Goal: Task Accomplishment & Management: Manage account settings

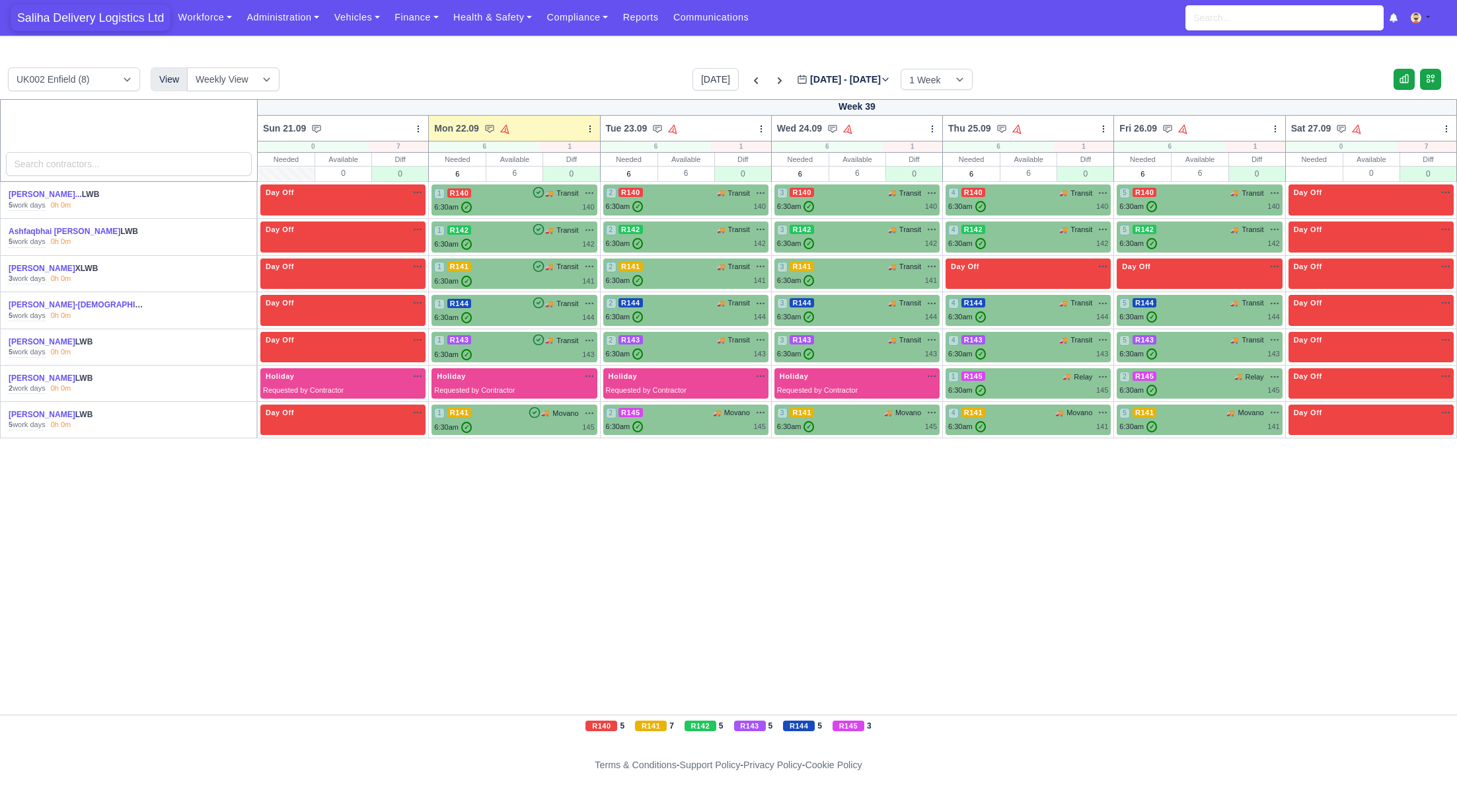
click at [88, 19] on span "Saliha Delivery Logistics Ltd" at bounding box center [91, 18] width 160 height 26
click at [1340, 173] on input "text" at bounding box center [1315, 173] width 56 height 13
type input "0"
click at [773, 82] on icon at bounding box center [779, 80] width 13 height 13
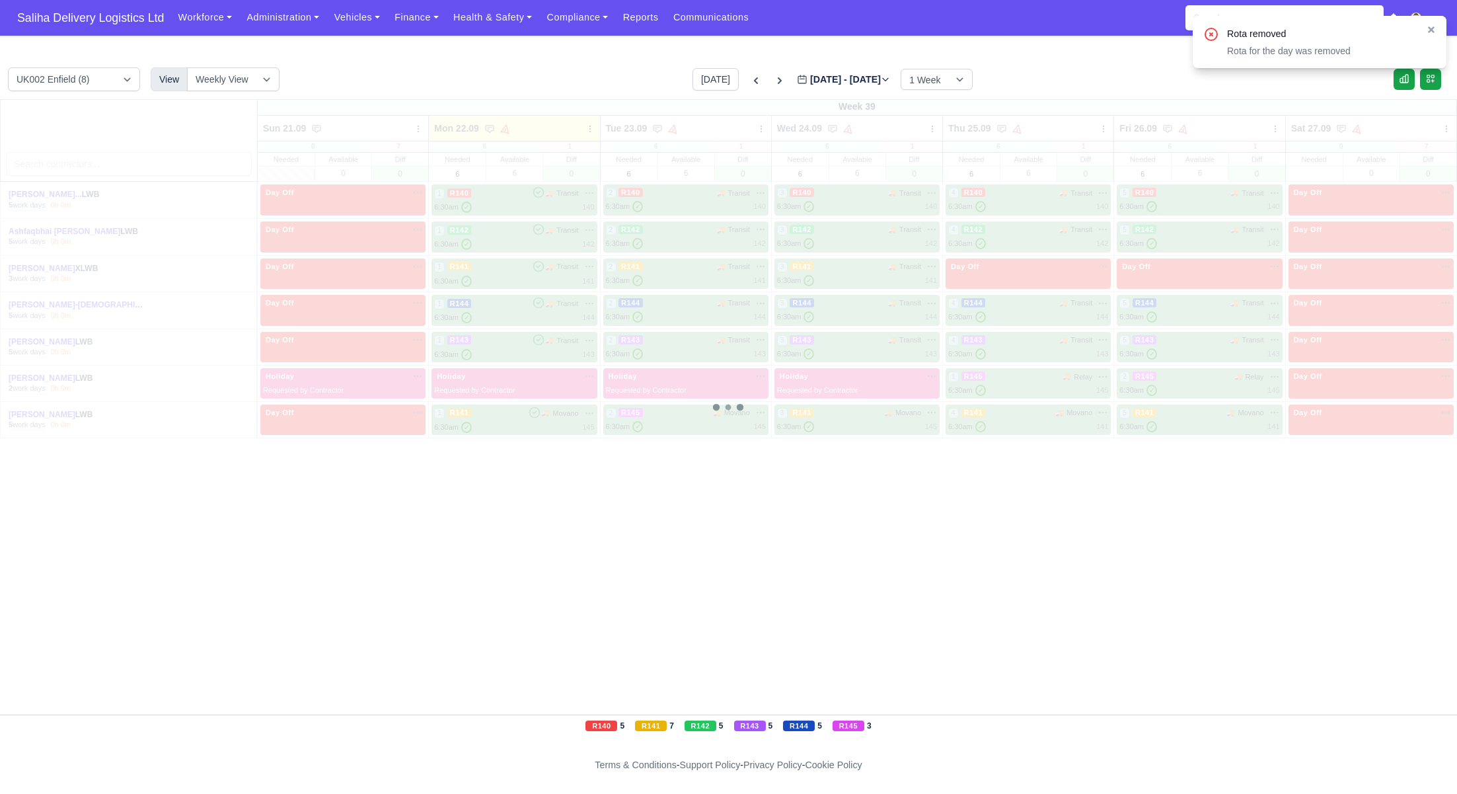
type input "2025-09-29"
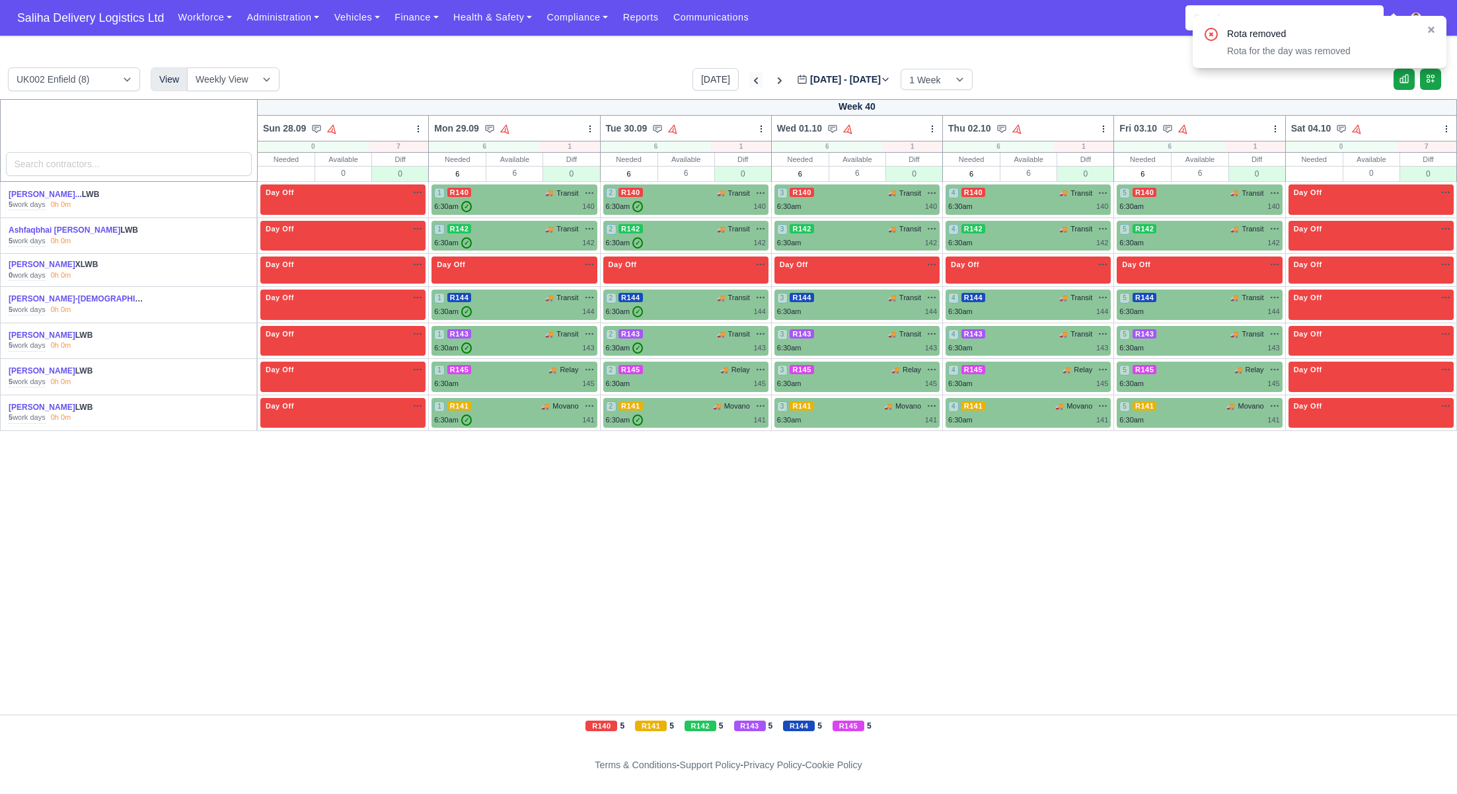
click at [749, 81] on icon at bounding box center [755, 80] width 13 height 13
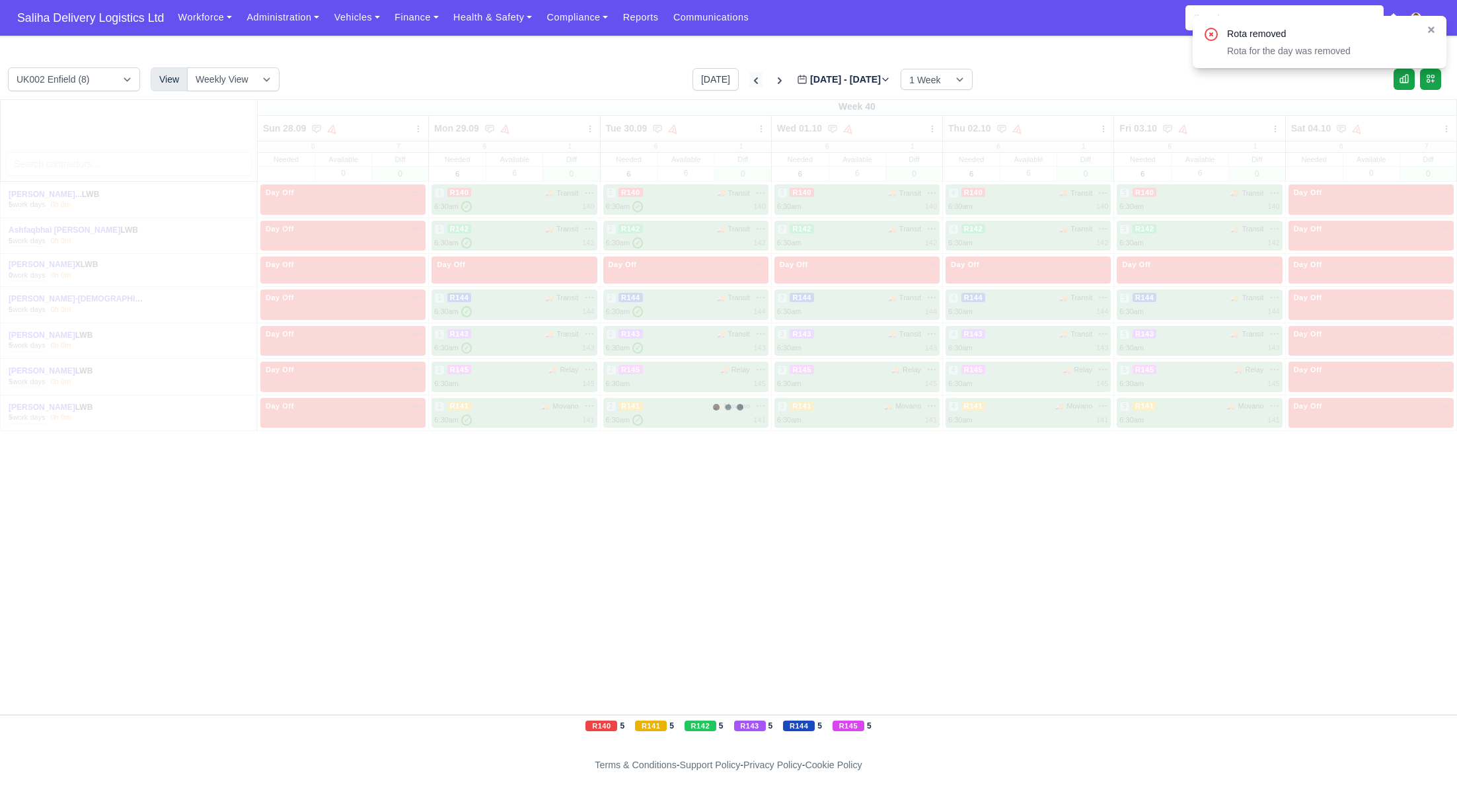
type input "[DATE]"
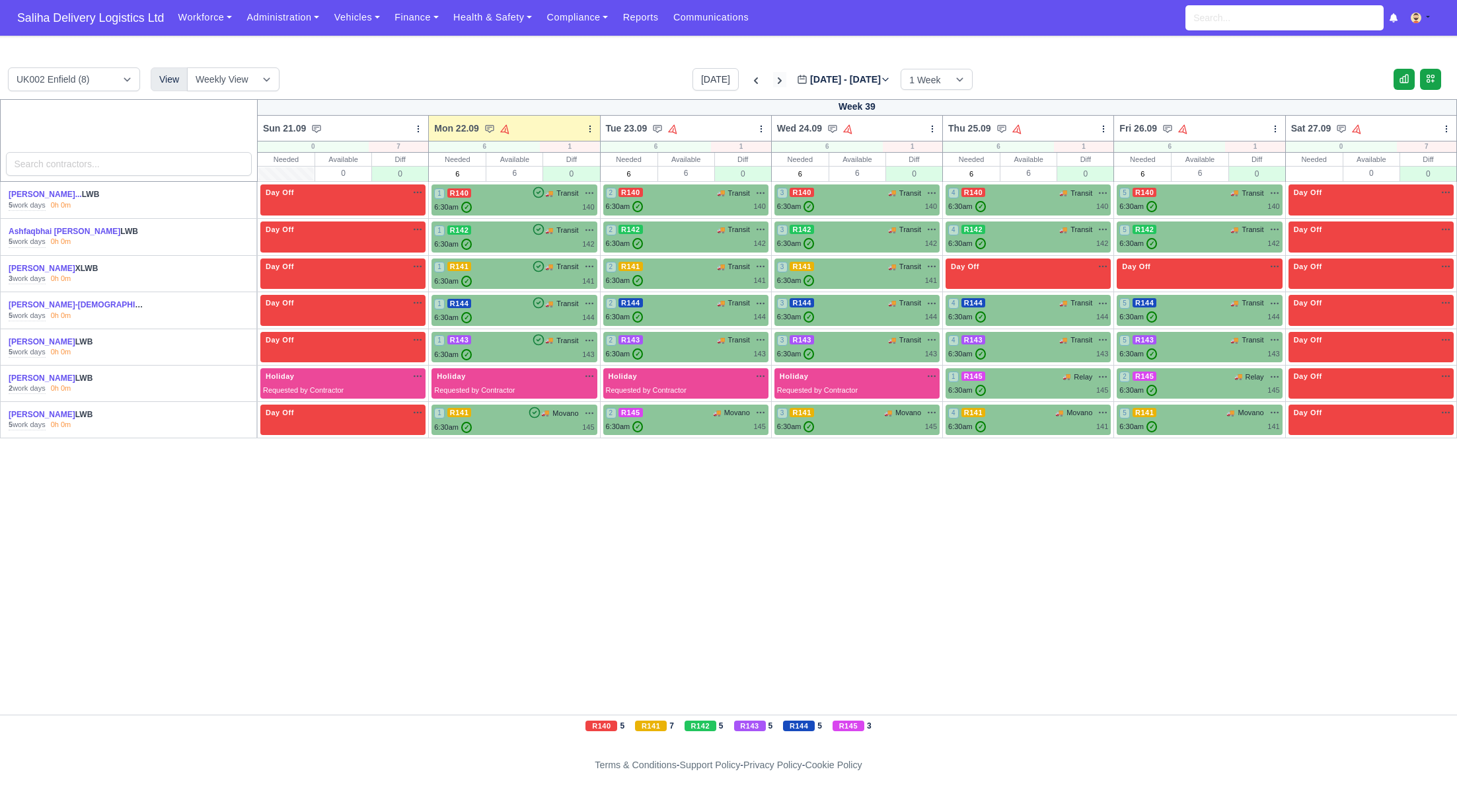
click at [773, 81] on icon at bounding box center [779, 80] width 13 height 13
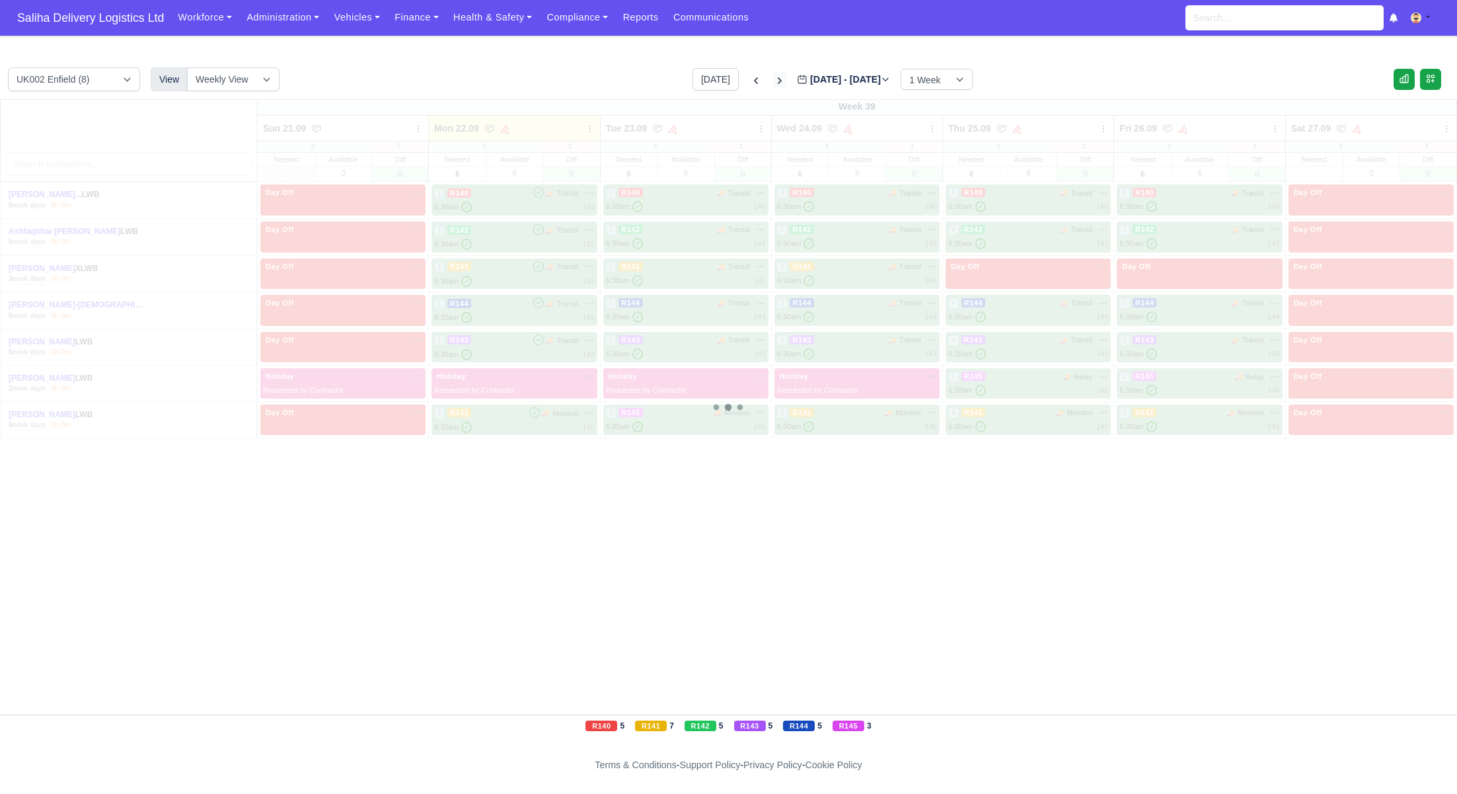
type input "2025-09-29"
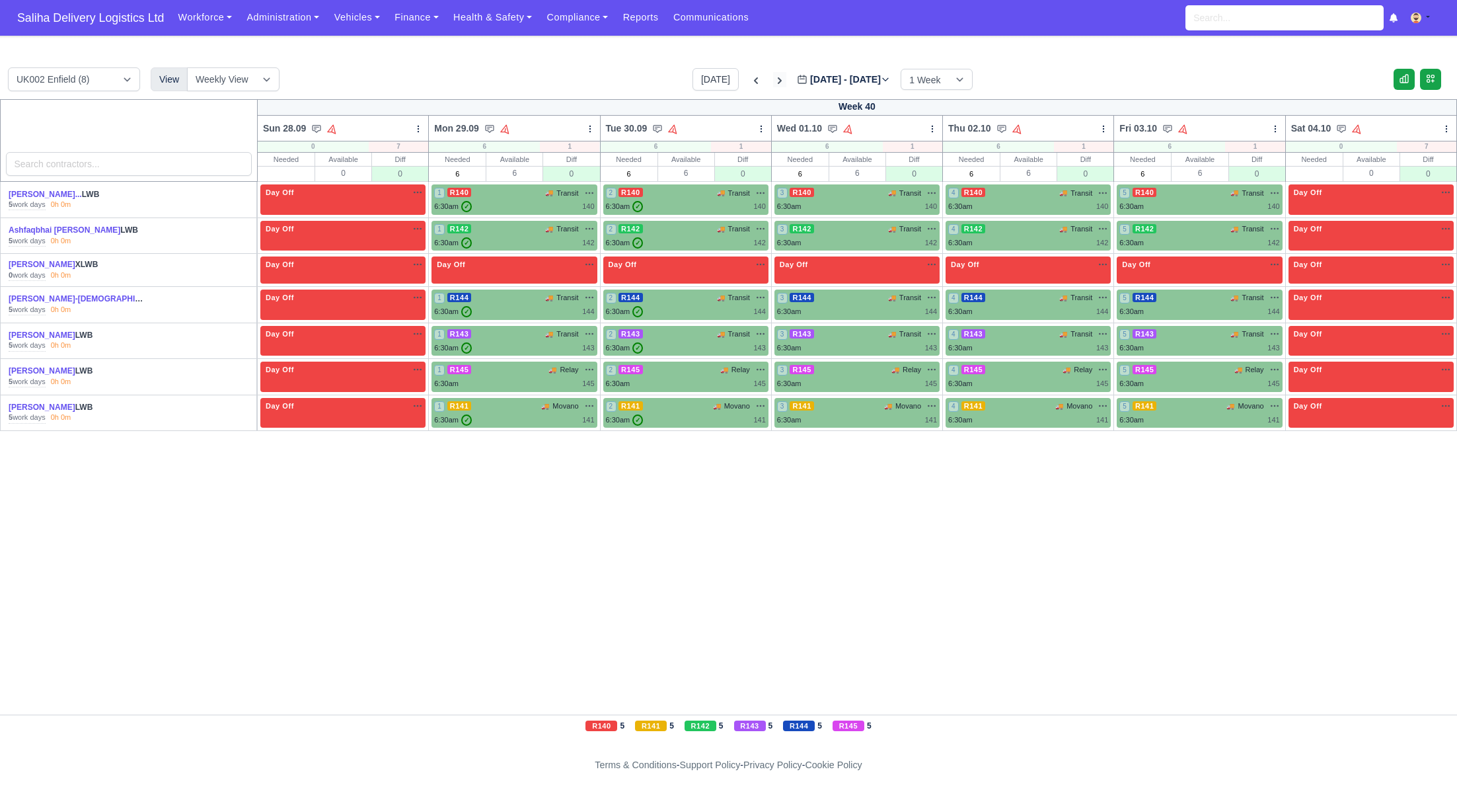
click at [773, 81] on icon at bounding box center [779, 80] width 13 height 13
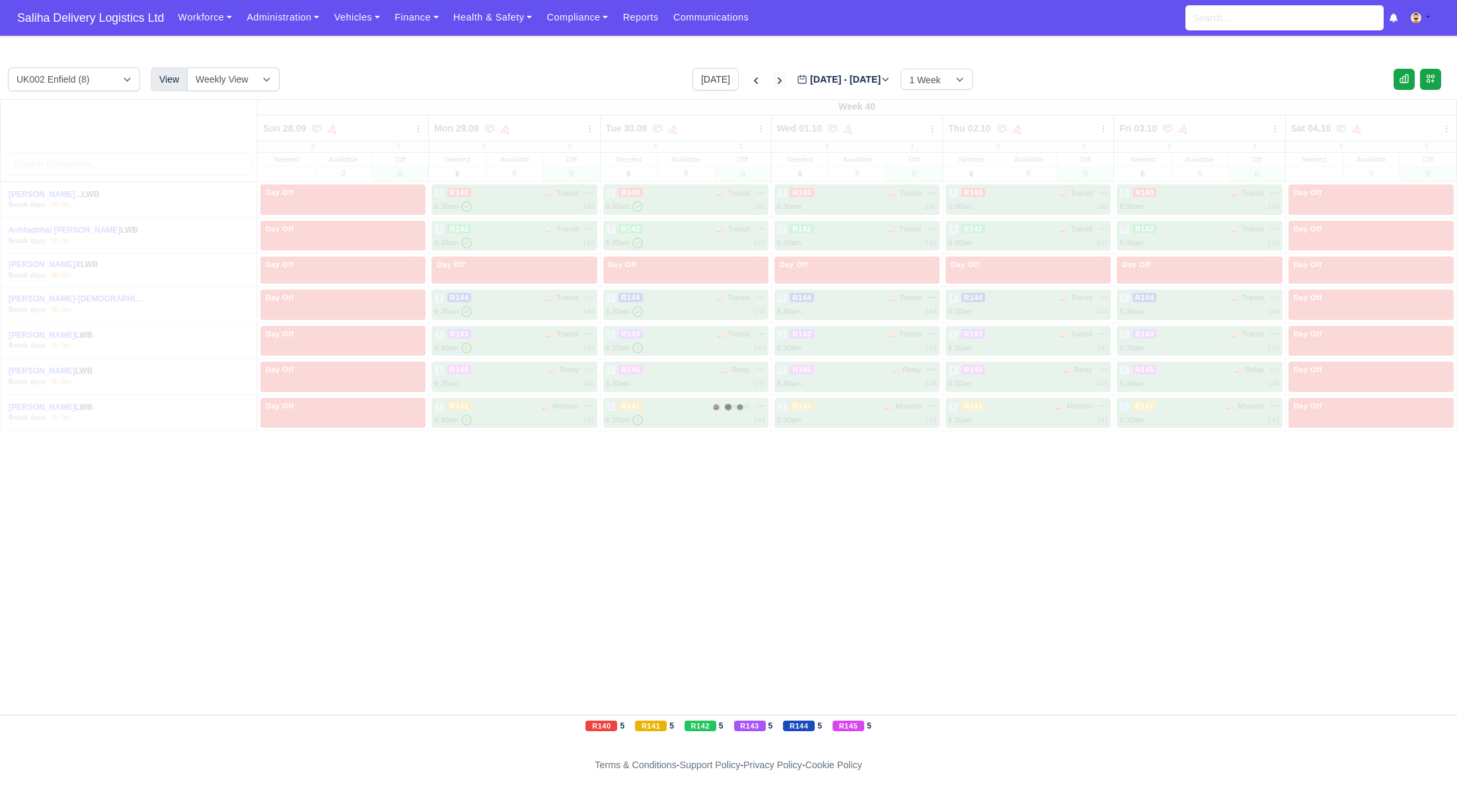
type input "2025-10-06"
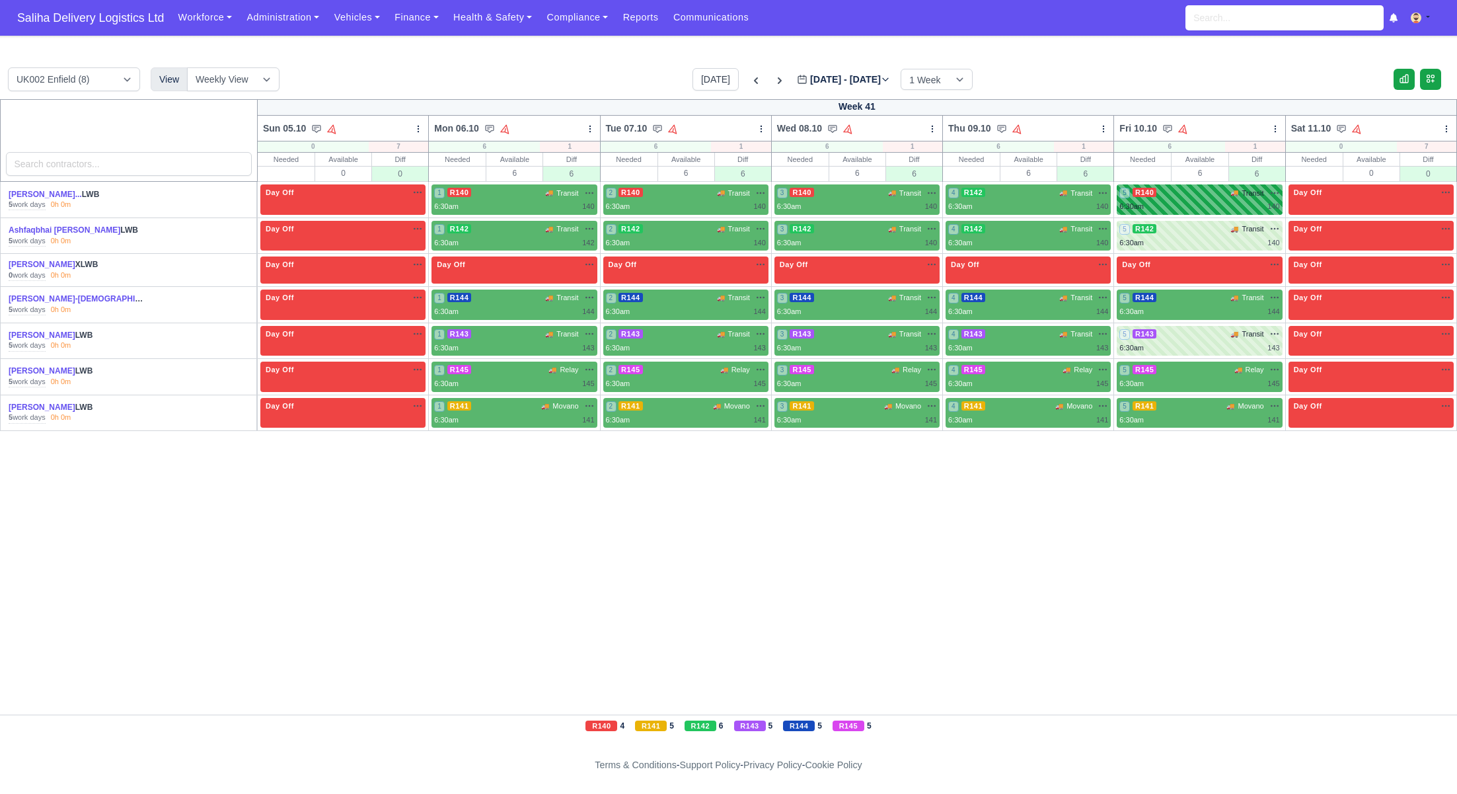
click at [1162, 196] on div "5 R140 🚚 Transit" at bounding box center [1200, 192] width 160 height 11
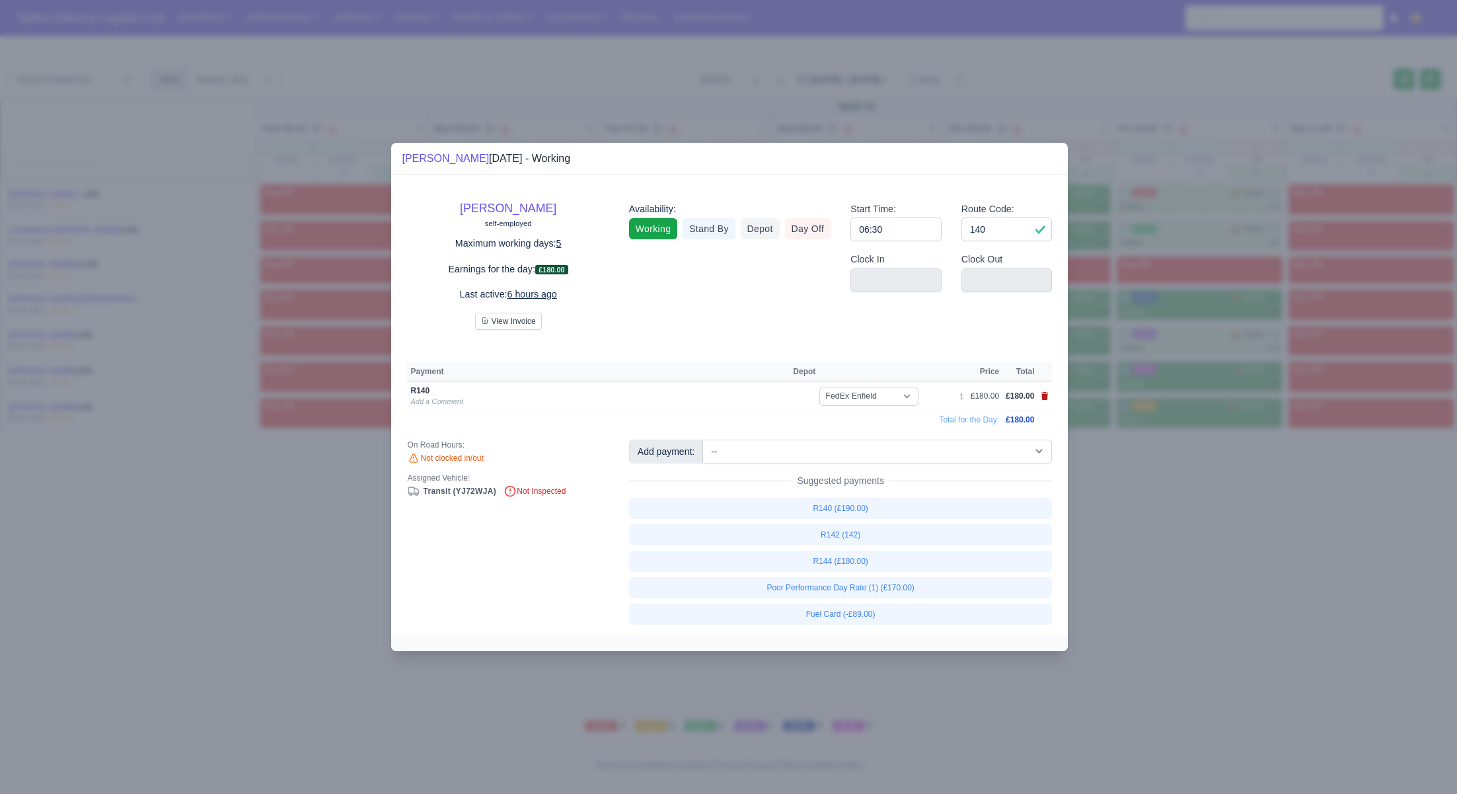
click at [1047, 399] on icon at bounding box center [1045, 396] width 7 height 8
select select
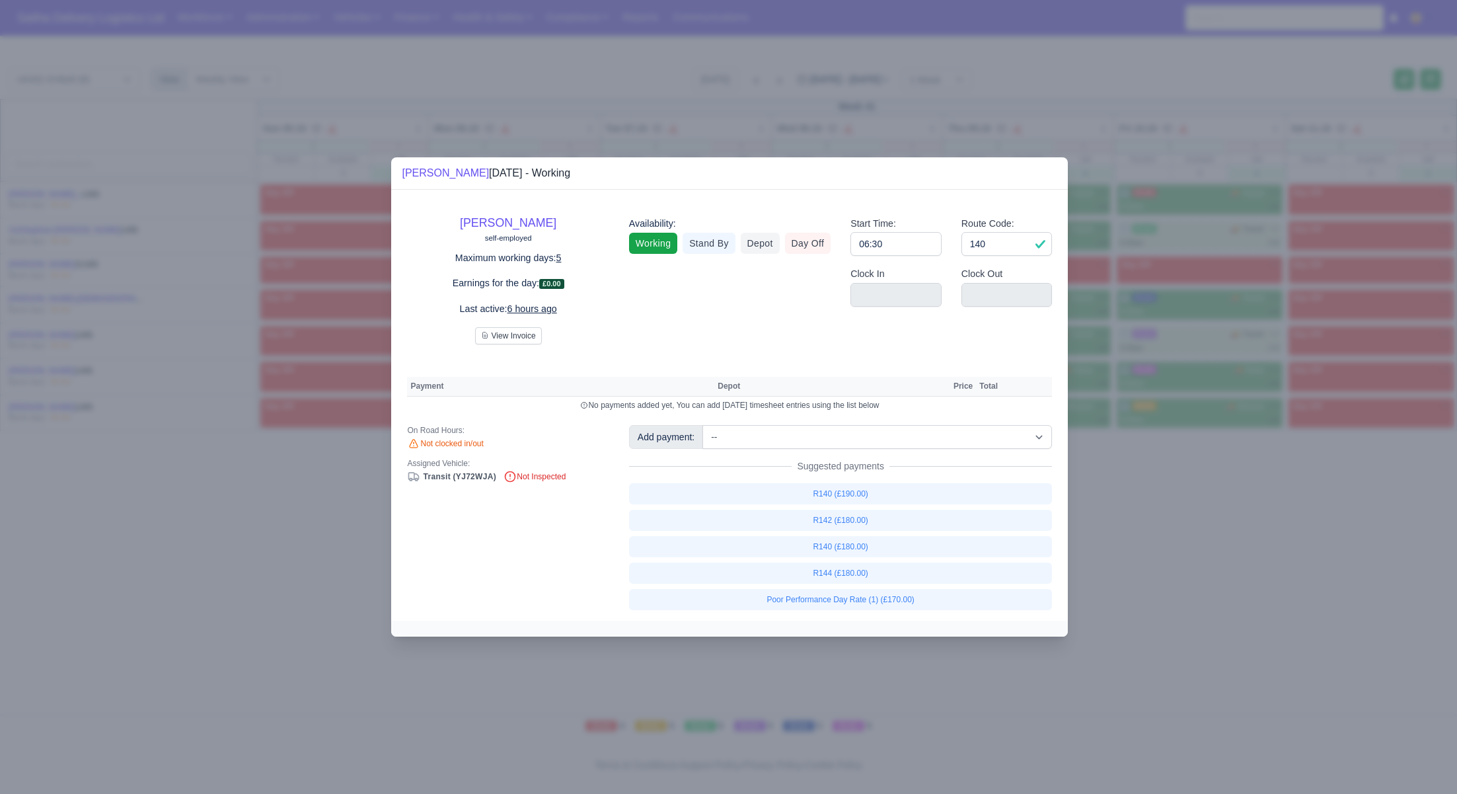
drag, startPoint x: 1350, startPoint y: 516, endPoint x: 1193, endPoint y: 352, distance: 227.2
click at [1346, 514] on div at bounding box center [728, 397] width 1457 height 794
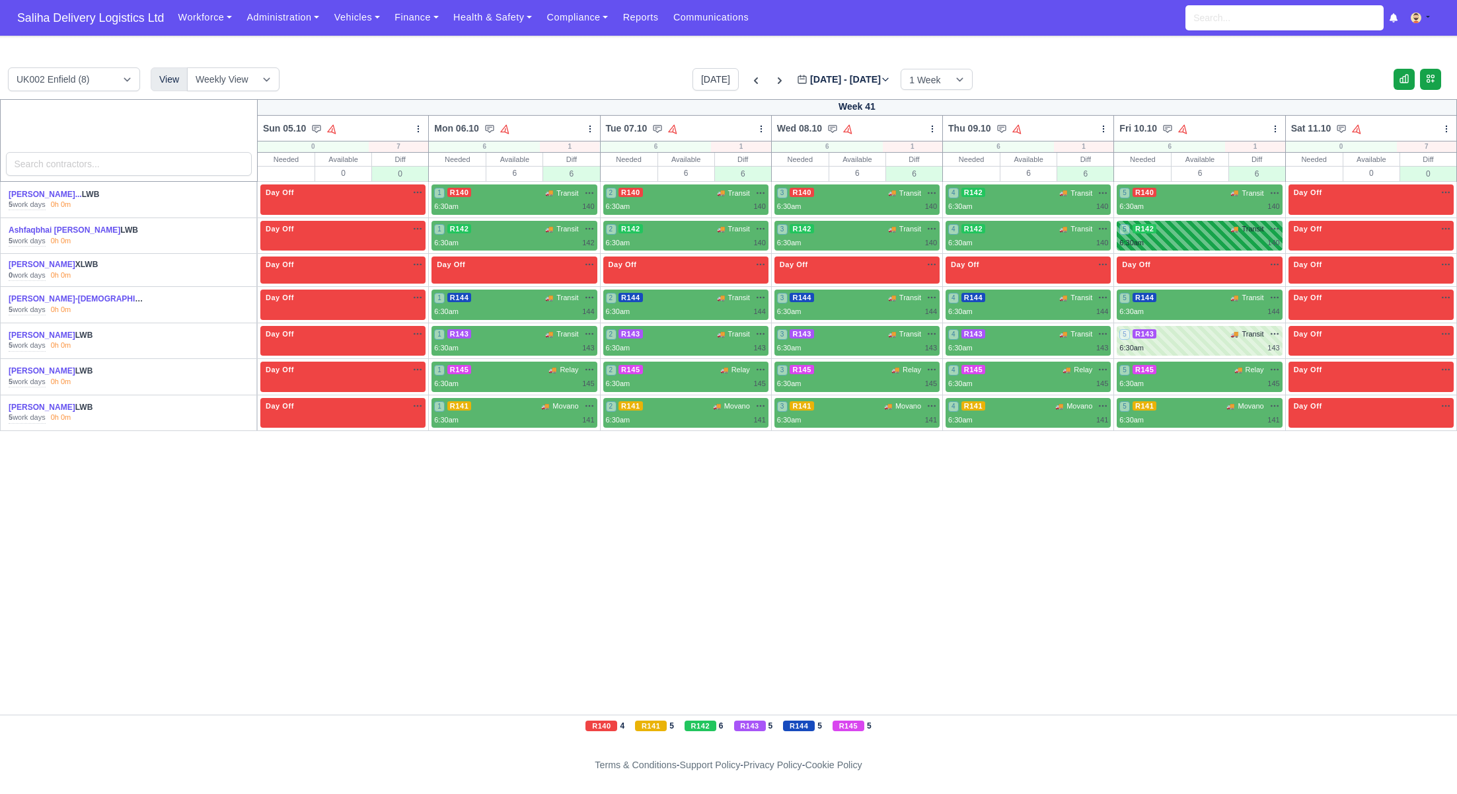
click at [1179, 244] on div "6:30am 140" at bounding box center [1200, 242] width 160 height 11
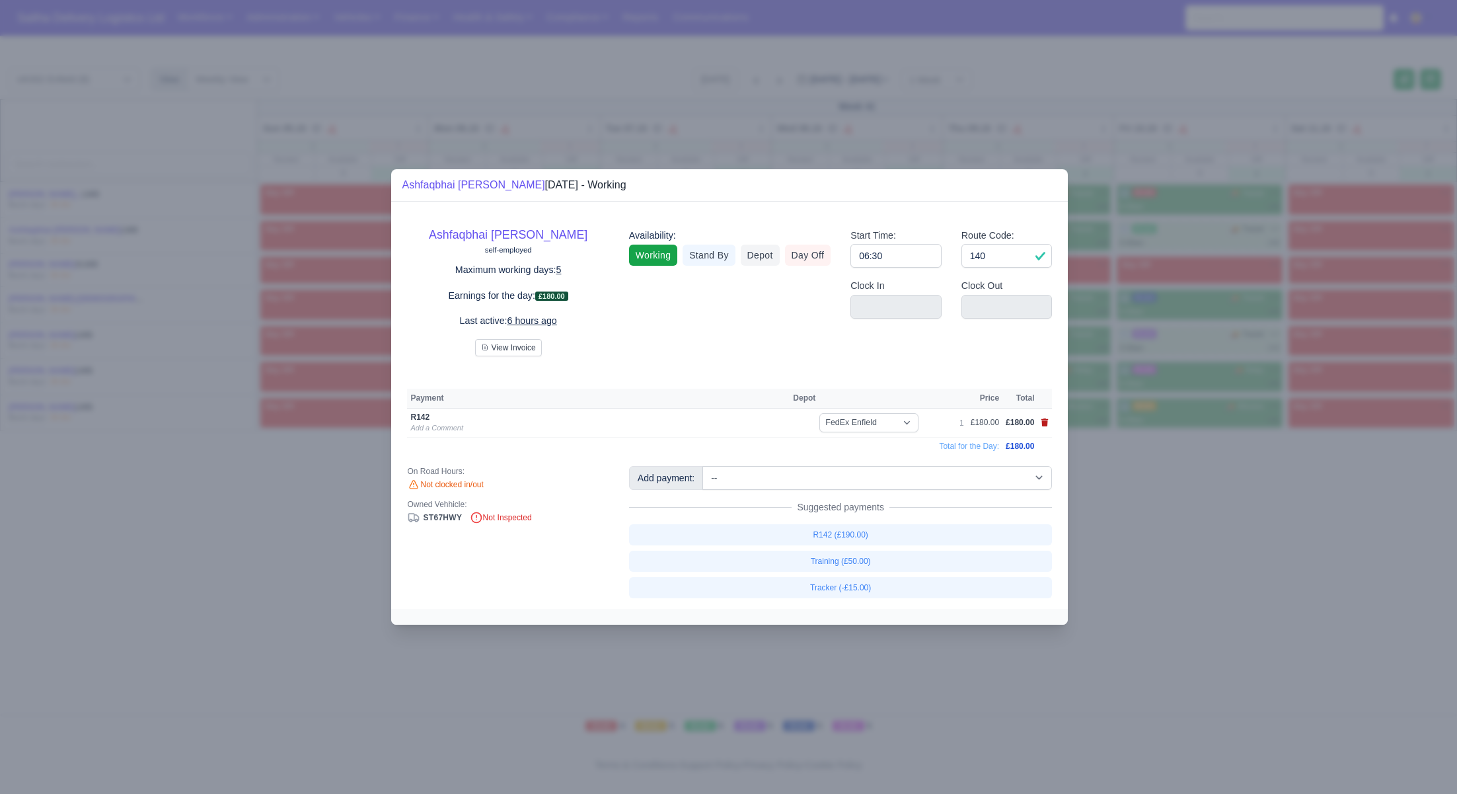
click at [1044, 423] on icon at bounding box center [1045, 422] width 7 height 8
select select
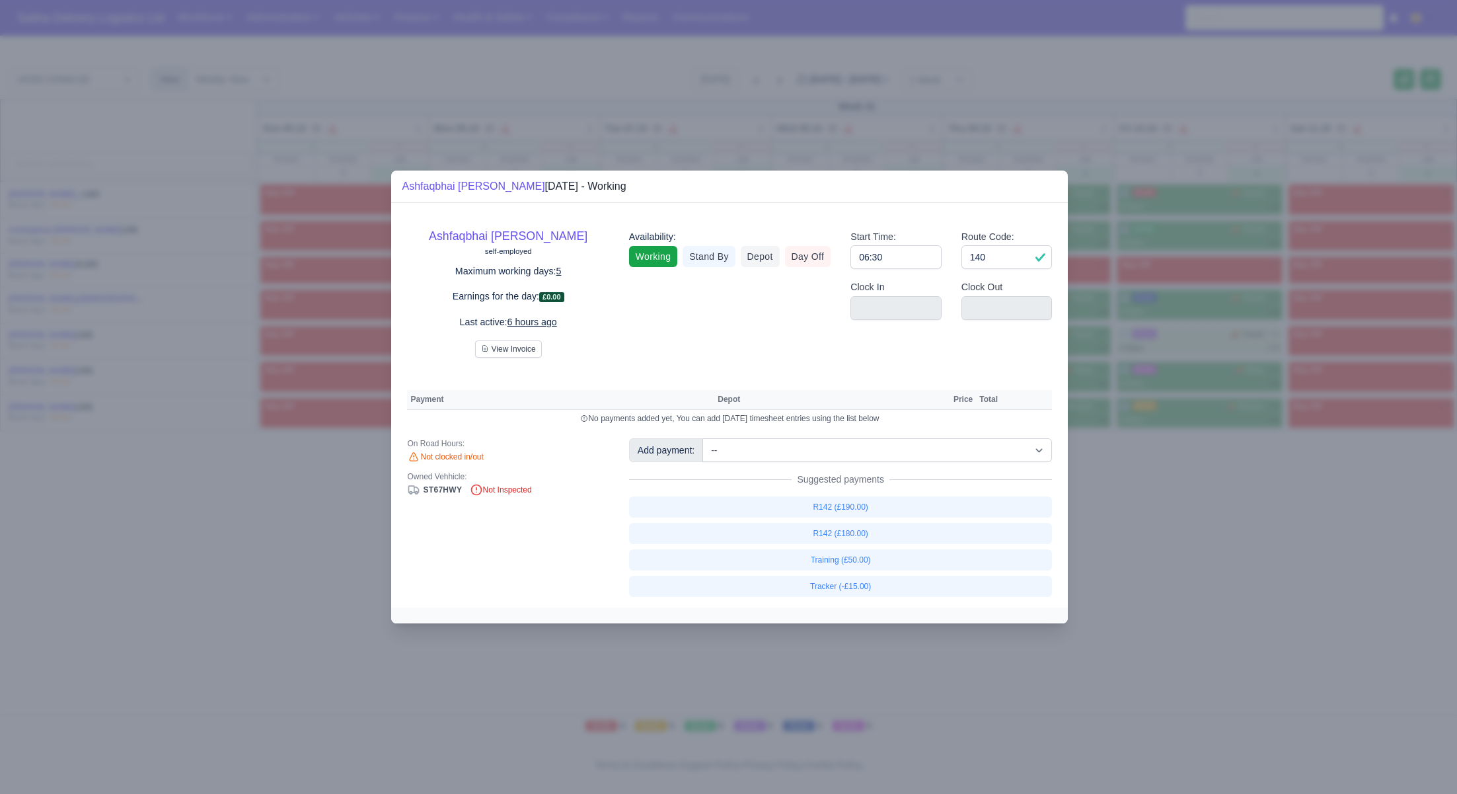
click at [1184, 336] on div at bounding box center [728, 397] width 1457 height 794
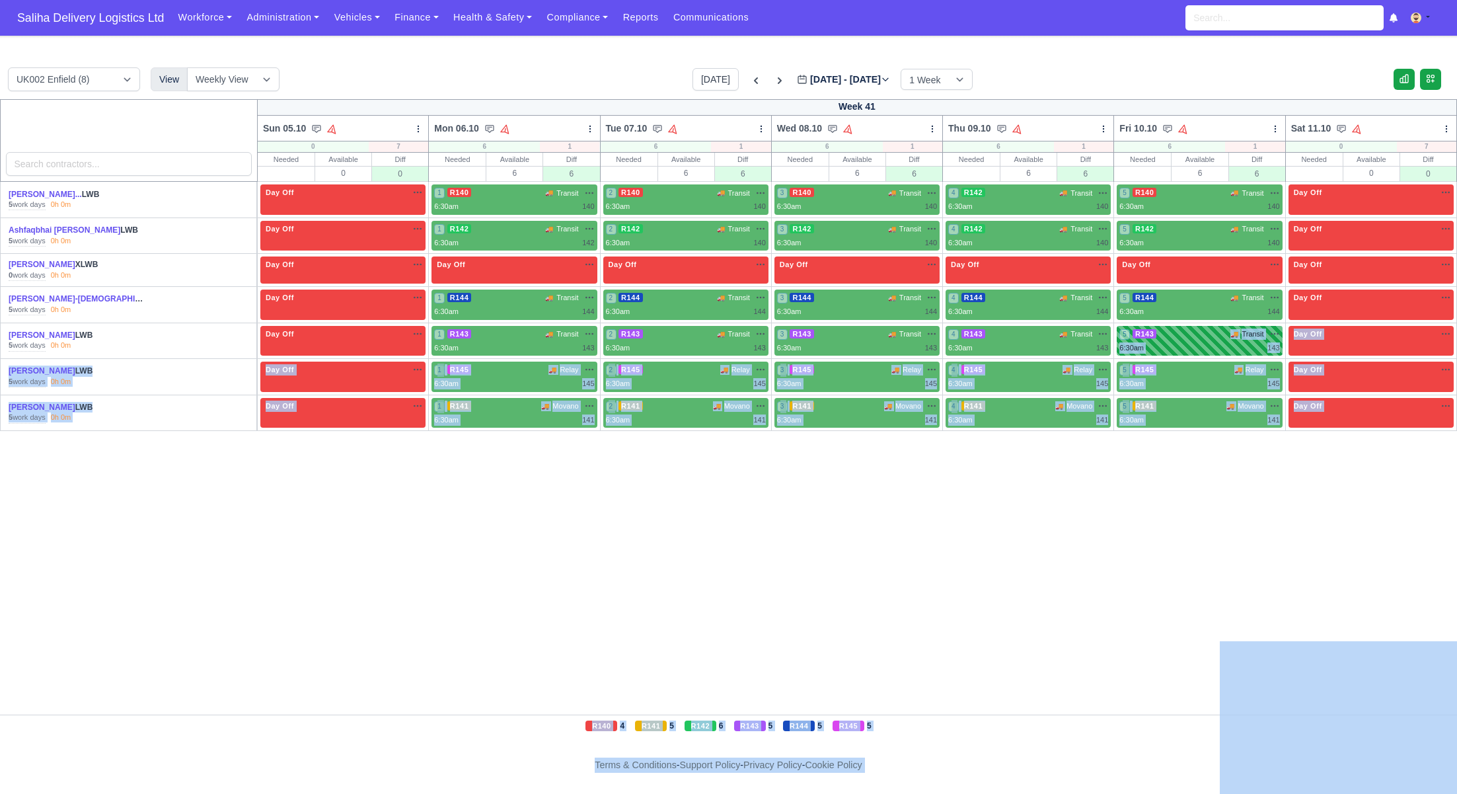
click at [1184, 336] on body "Saliha Delivery Logistics Ltd Workforce Manpower Expiring Documents Leave Reque…" at bounding box center [728, 397] width 1457 height 794
drag, startPoint x: 1185, startPoint y: 502, endPoint x: 1192, endPoint y: 420, distance: 82.3
click at [1185, 502] on div "Week 41 Sun 05.10 Bulk Status Change Auto-assign contractors Mon 06.10" at bounding box center [728, 406] width 1457 height 615
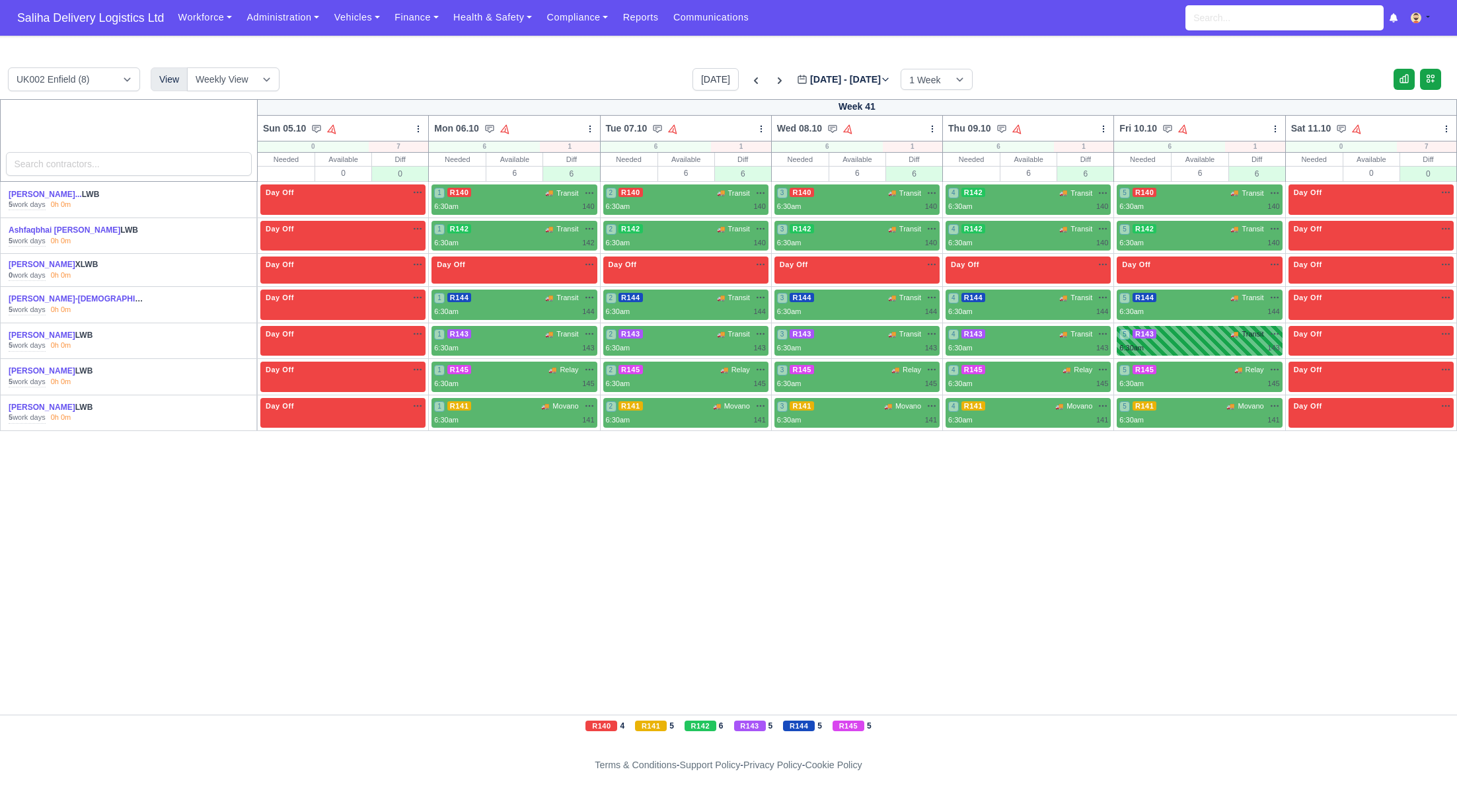
click at [1197, 331] on div "5 R143 🚚 Transit" at bounding box center [1200, 333] width 160 height 11
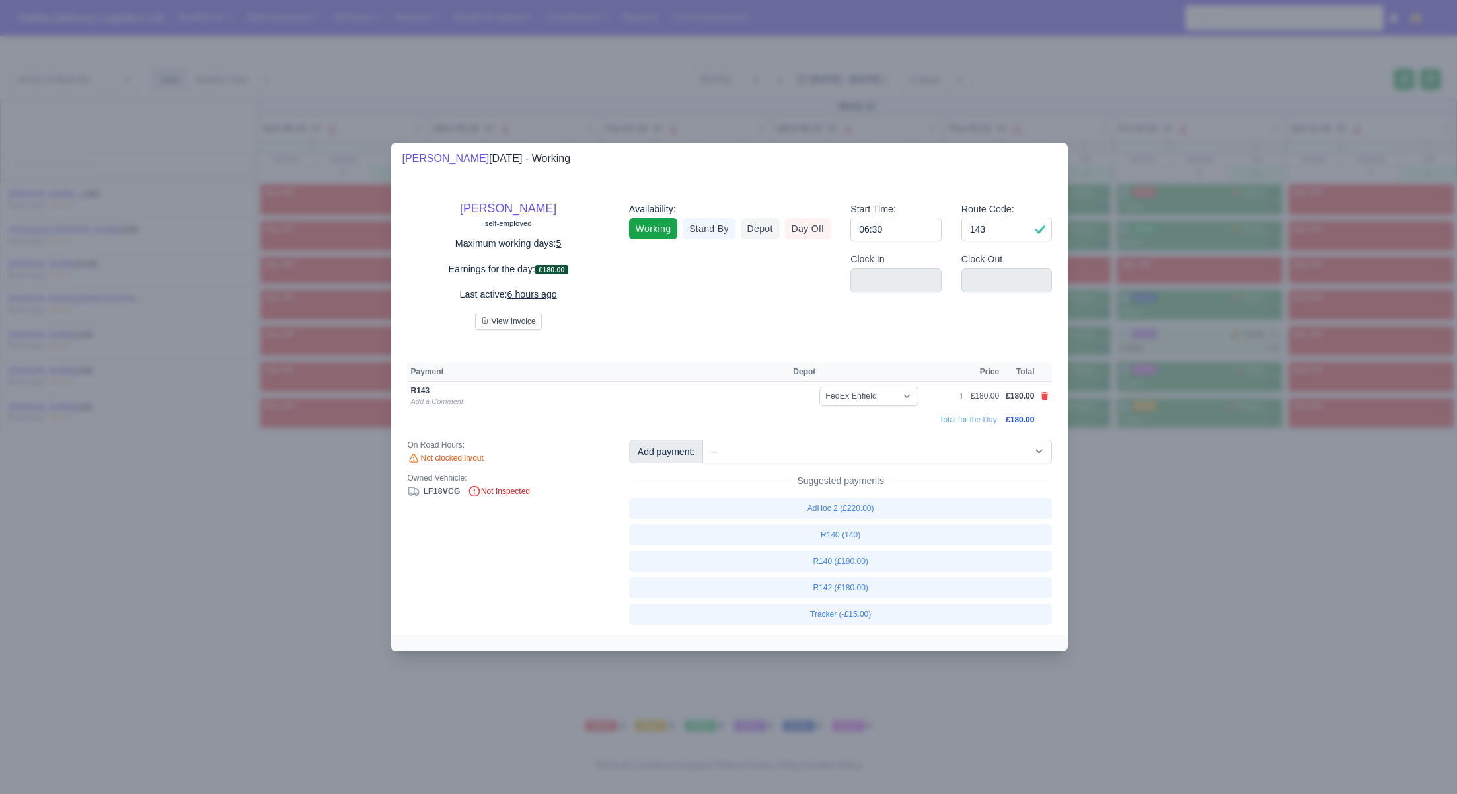
drag, startPoint x: 1044, startPoint y: 396, endPoint x: 1051, endPoint y: 402, distance: 10.3
click at [1044, 396] on icon at bounding box center [1045, 396] width 7 height 8
select select
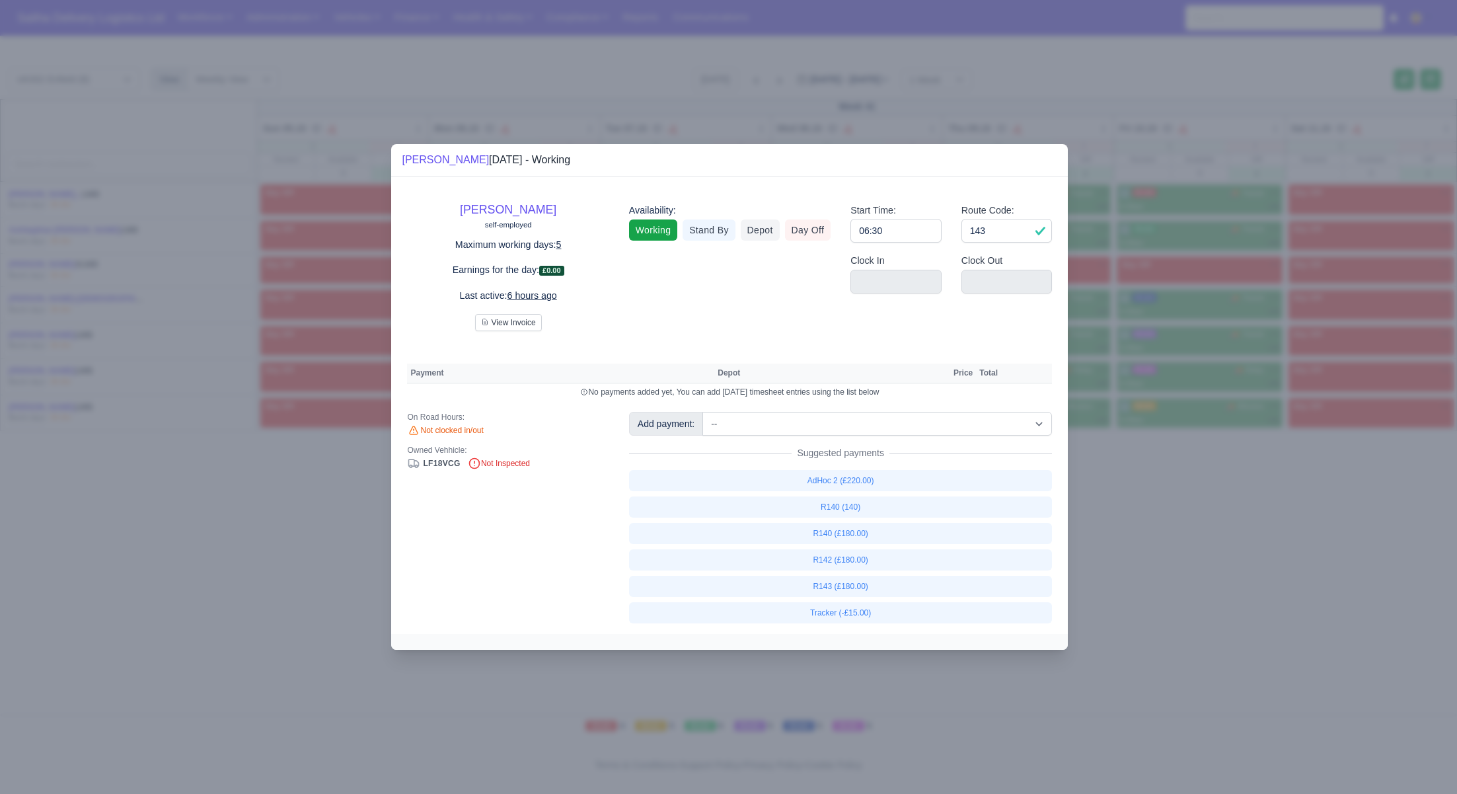
drag, startPoint x: 1219, startPoint y: 512, endPoint x: 1231, endPoint y: 482, distance: 31.4
click at [1219, 512] on div at bounding box center [728, 397] width 1457 height 794
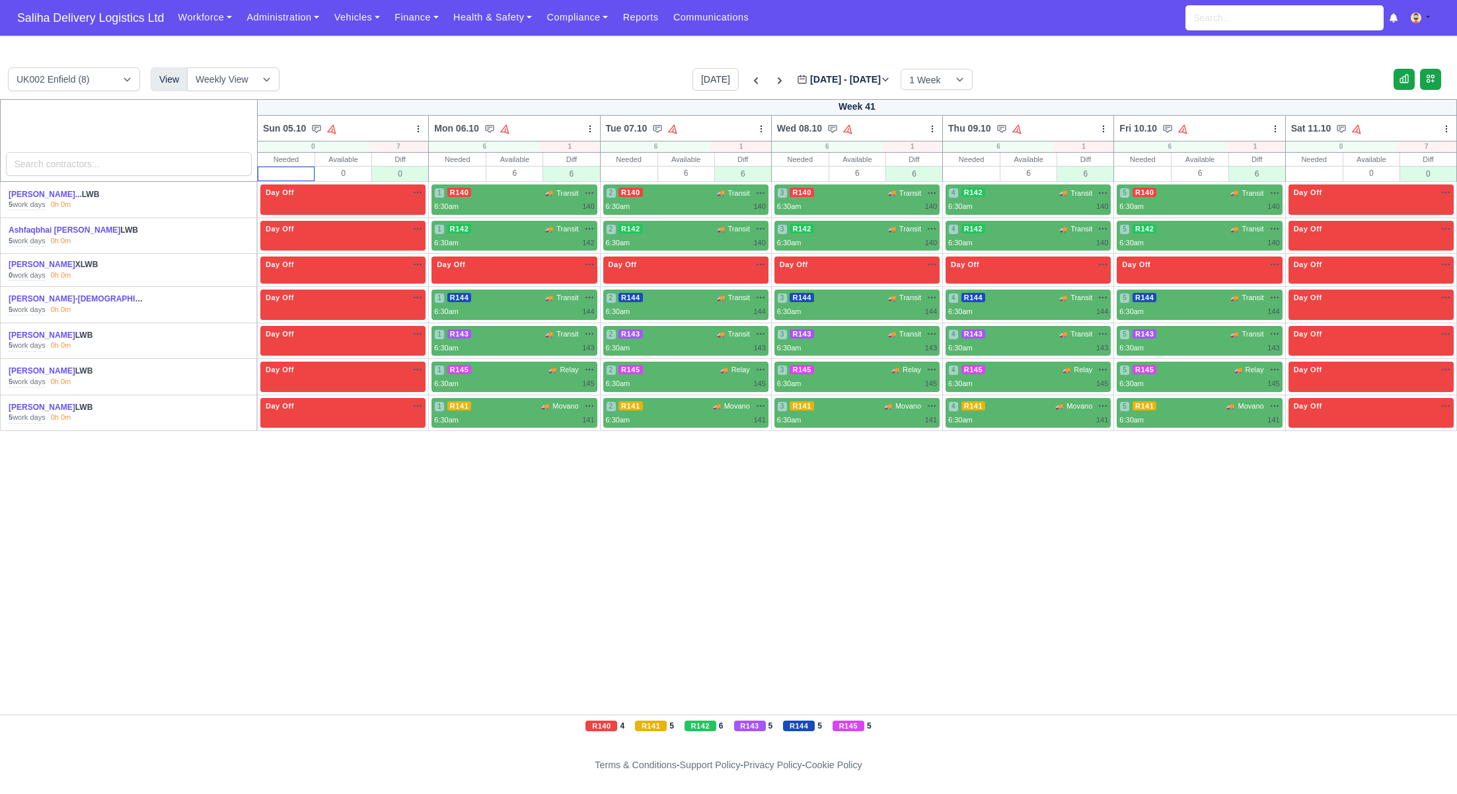
click at [303, 174] on input "text" at bounding box center [286, 173] width 56 height 13
type input "0"
click at [455, 167] on input "text" at bounding box center [458, 173] width 56 height 13
type input "6"
drag, startPoint x: 624, startPoint y: 171, endPoint x: 644, endPoint y: 171, distance: 19.8
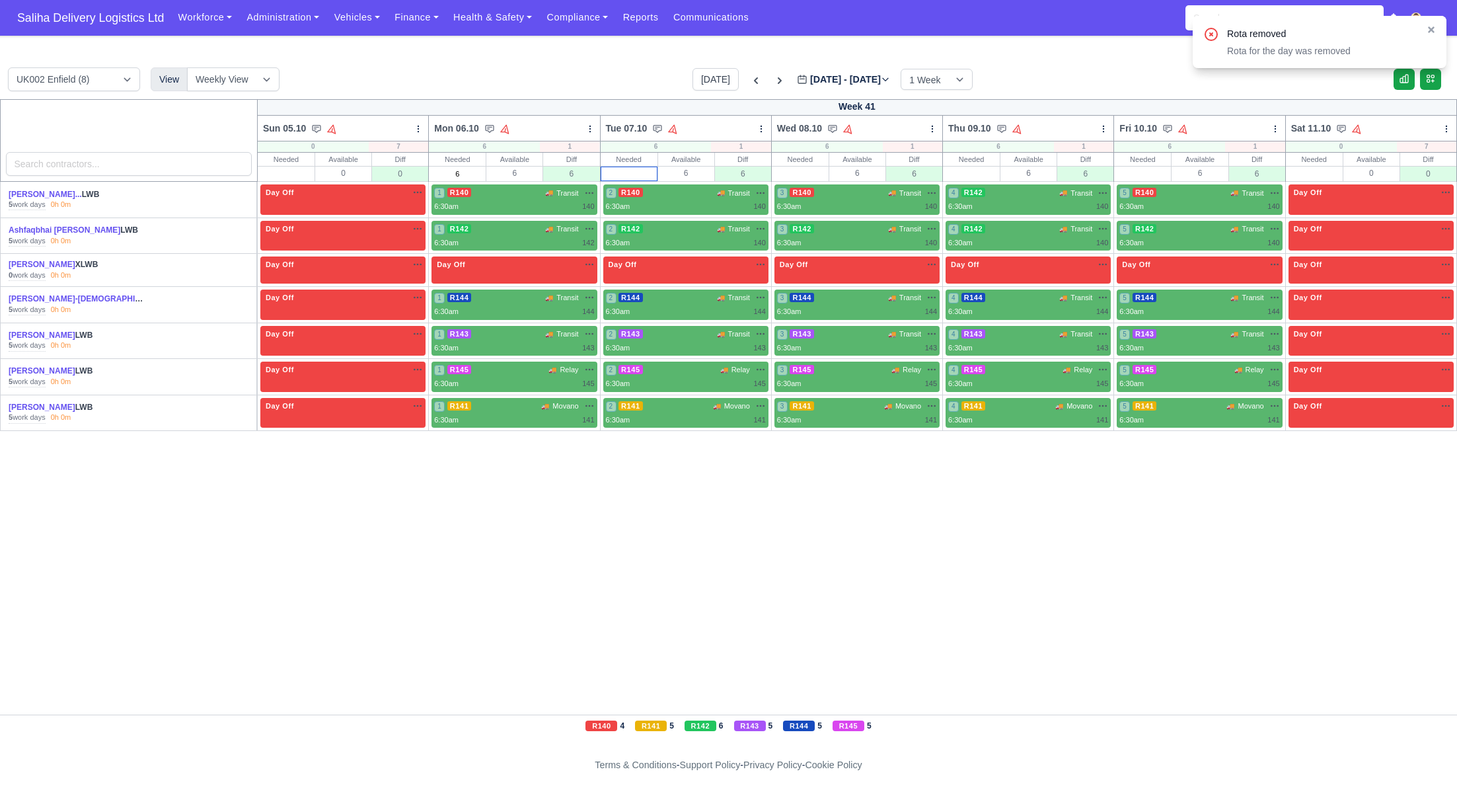
click at [627, 171] on input "text" at bounding box center [629, 173] width 56 height 13
type input "6"
click at [784, 168] on input "text" at bounding box center [801, 173] width 56 height 13
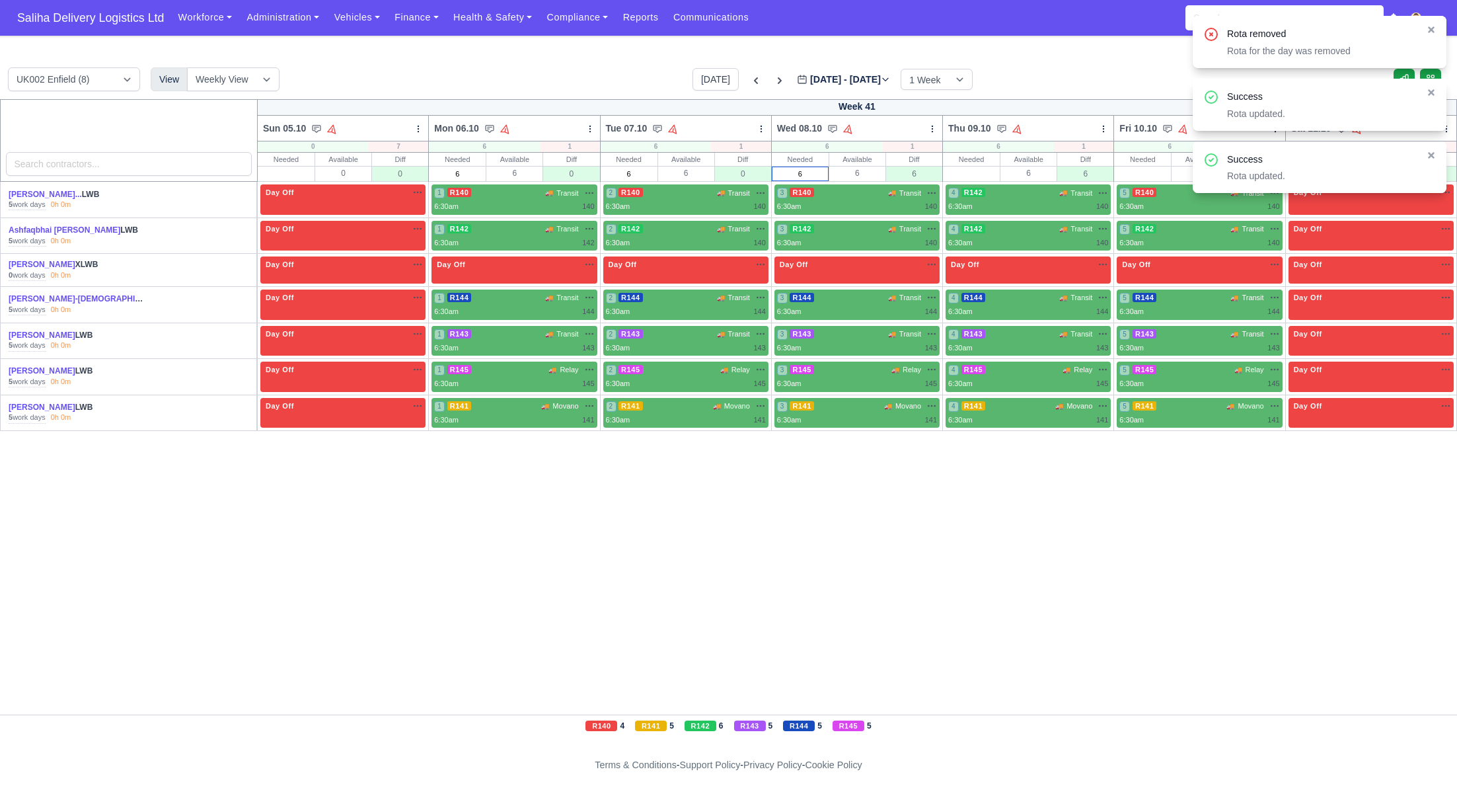
type input "6"
drag, startPoint x: 962, startPoint y: 176, endPoint x: 986, endPoint y: 179, distance: 24.0
click at [963, 176] on input "text" at bounding box center [972, 173] width 56 height 13
type input "6"
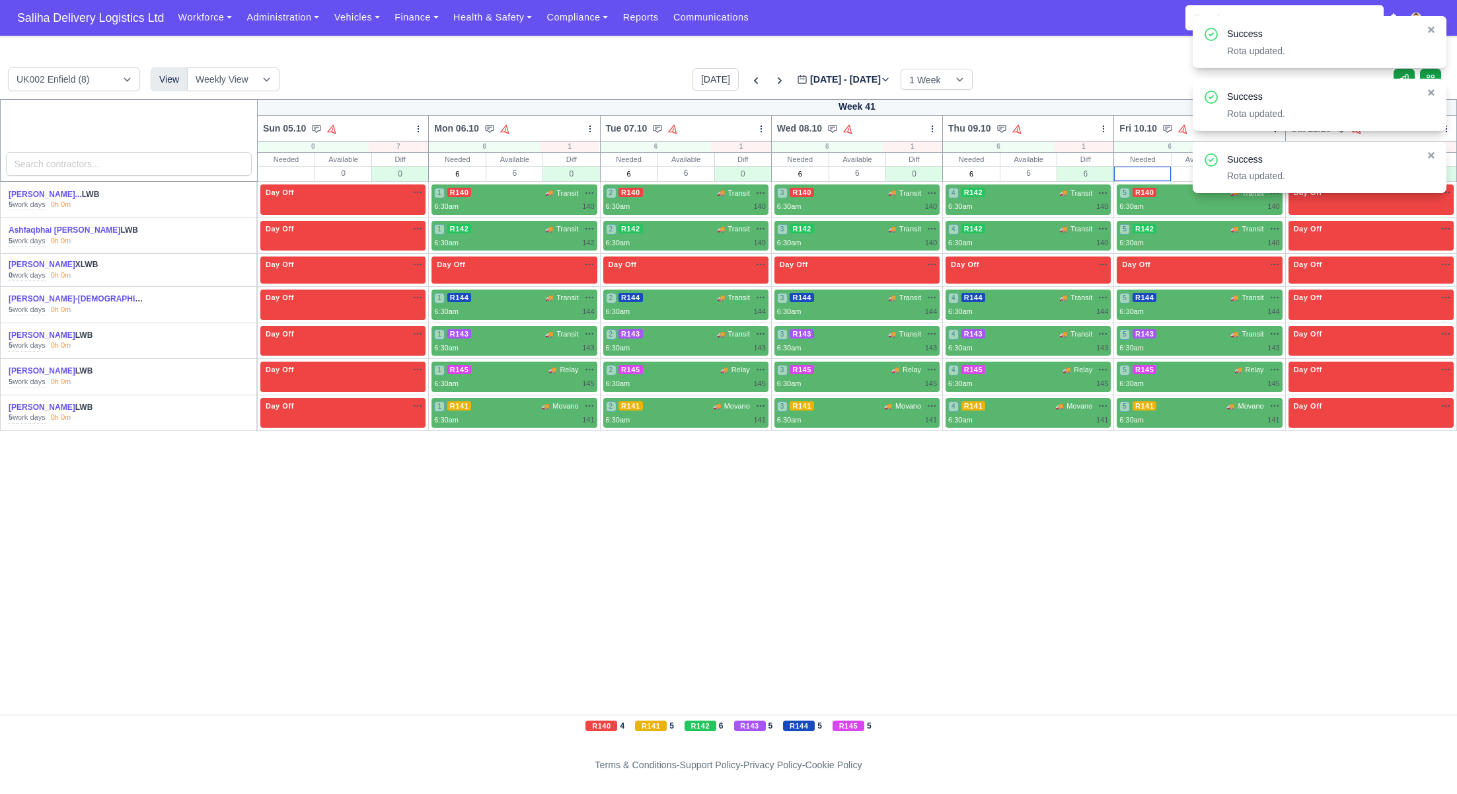
click at [1168, 173] on input "text" at bounding box center [1143, 173] width 56 height 13
type input "6"
drag, startPoint x: 1431, startPoint y: 153, endPoint x: 1363, endPoint y: 160, distance: 67.8
click at [1431, 153] on icon at bounding box center [1431, 155] width 9 height 9
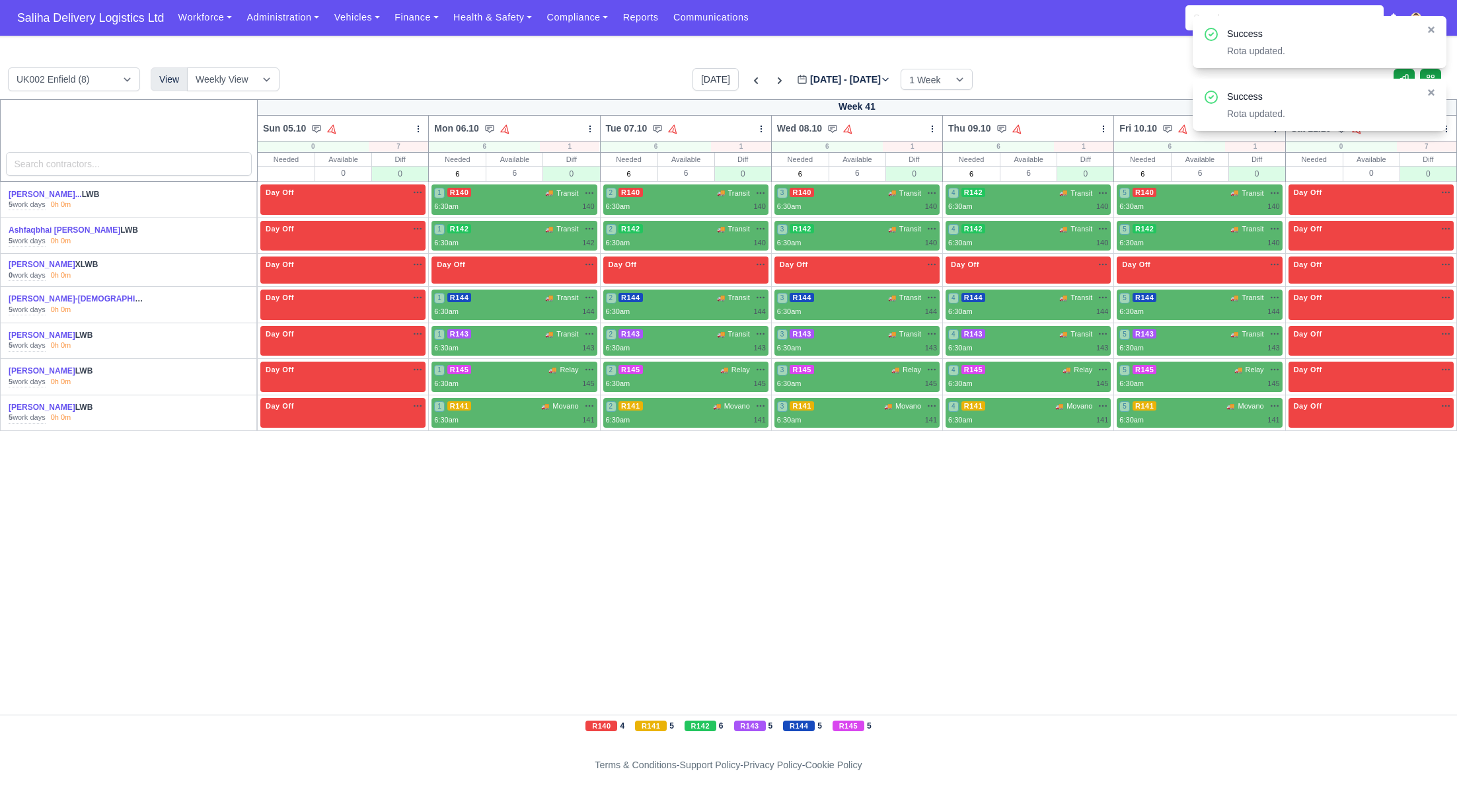
click at [1312, 181] on th "0 LWB : 2 MWB : 0 XLWB : 0 LUTON : 0 SWB : 0 EVAN : 0 Car : 0 Truck : 0 Scooter…" at bounding box center [1370, 161] width 171 height 40
click at [1312, 178] on input "text" at bounding box center [1315, 173] width 56 height 13
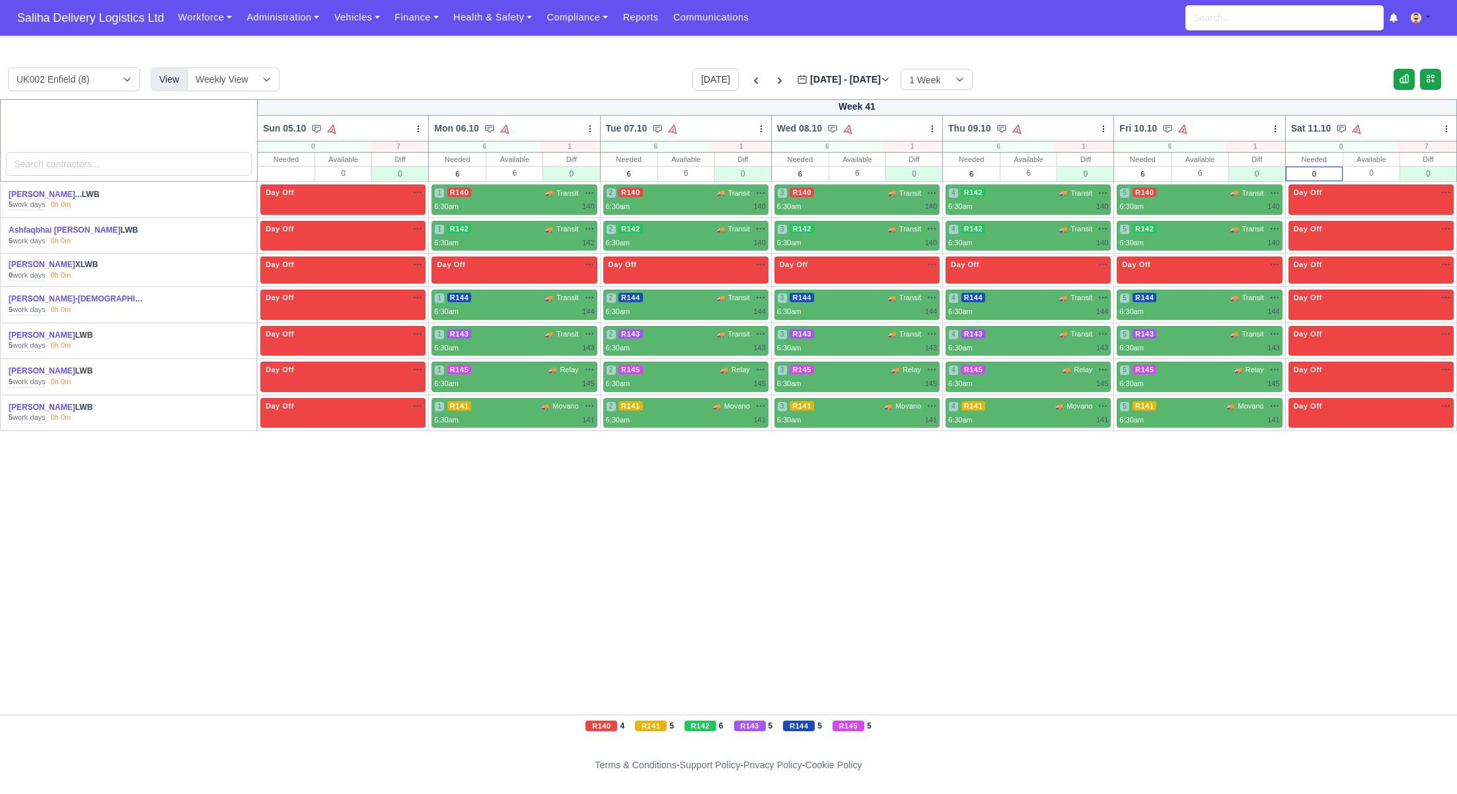
type input "0"
click at [1239, 456] on div "Week 41 Sun 05.10 Bulk Status Change Auto-assign contractors Mon 06.10" at bounding box center [728, 406] width 1457 height 615
click at [42, 20] on span "Saliha Delivery Logistics Ltd" at bounding box center [91, 18] width 160 height 26
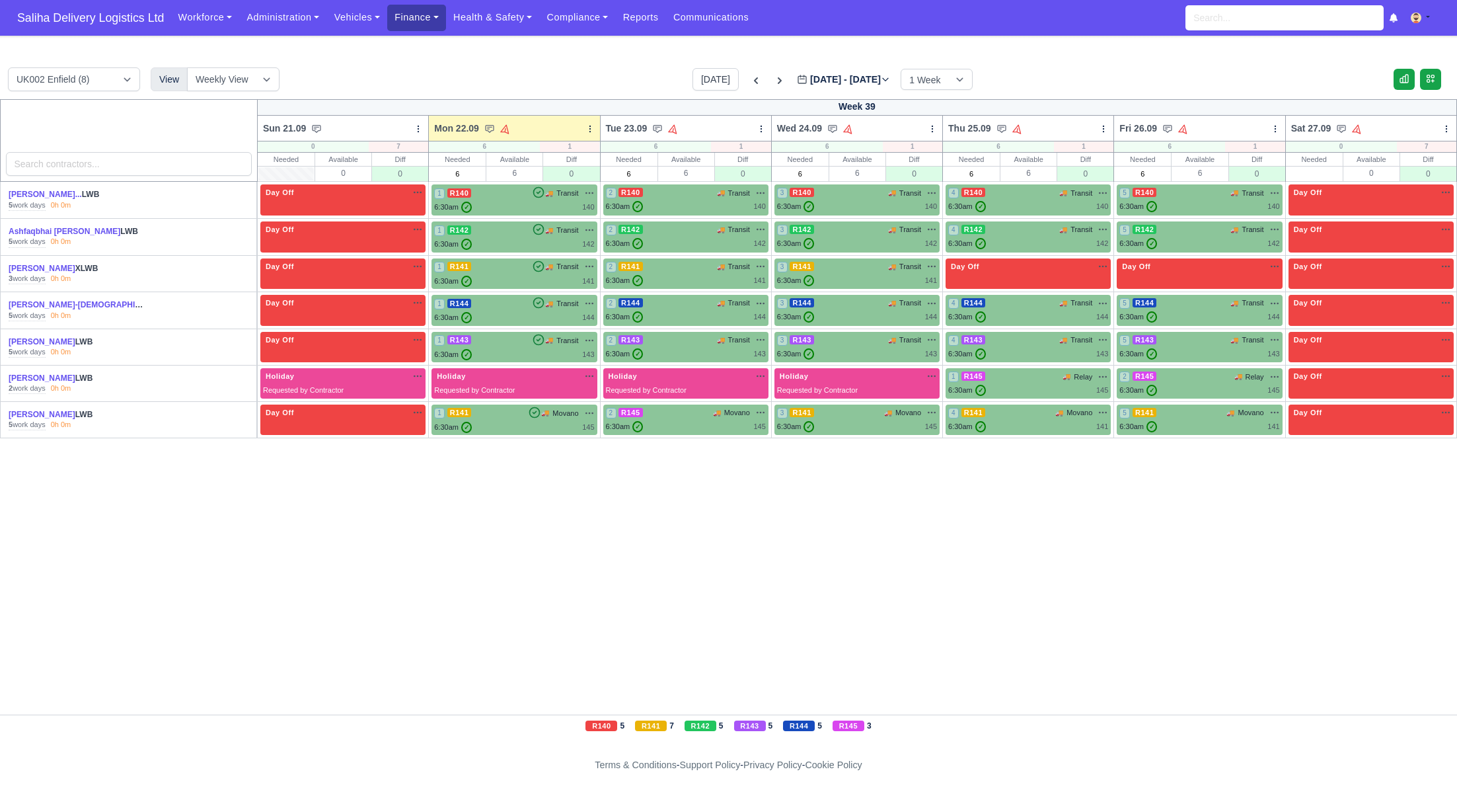
click at [436, 20] on link "Finance" at bounding box center [416, 18] width 59 height 26
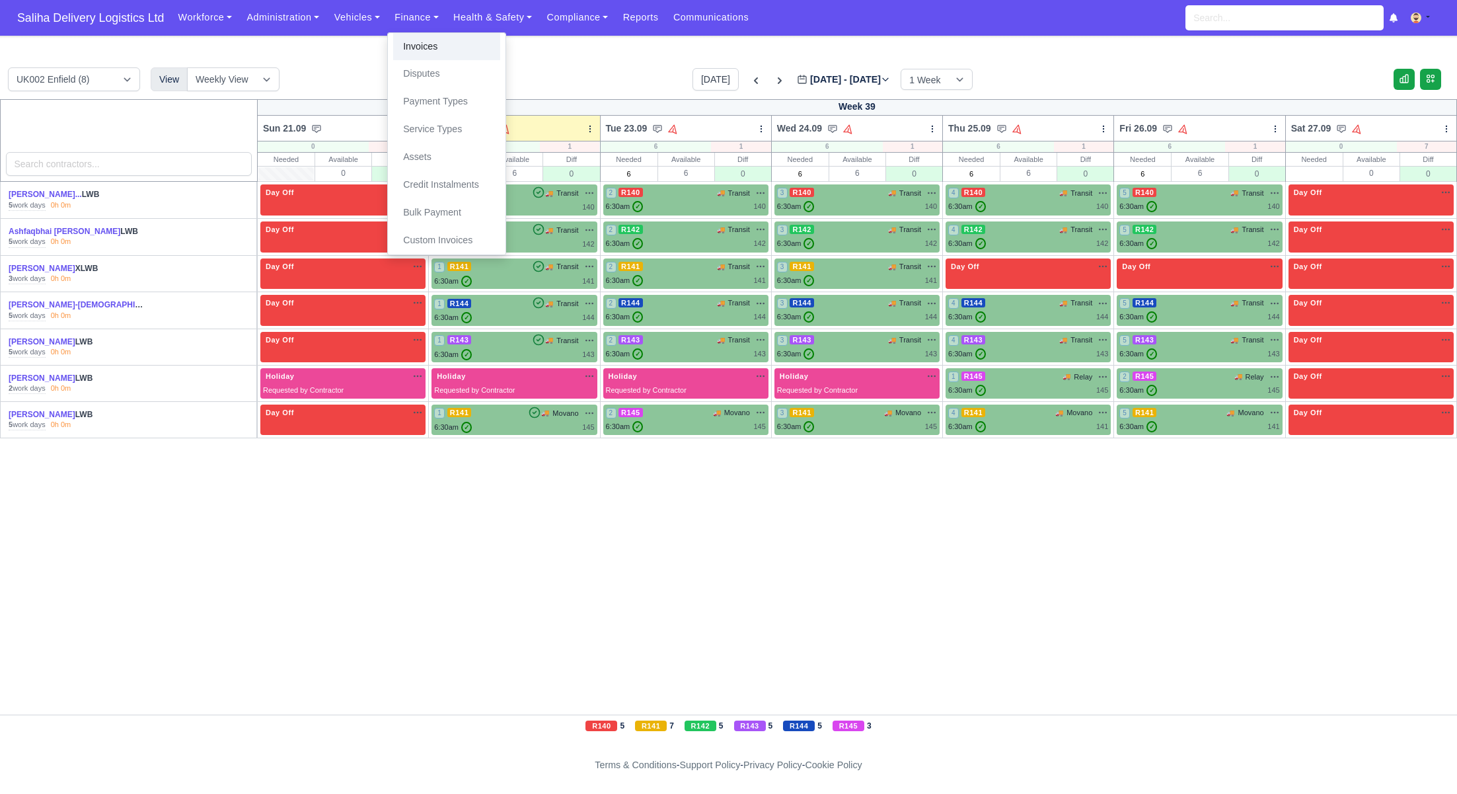
click at [450, 45] on link "Invoices" at bounding box center [446, 47] width 107 height 28
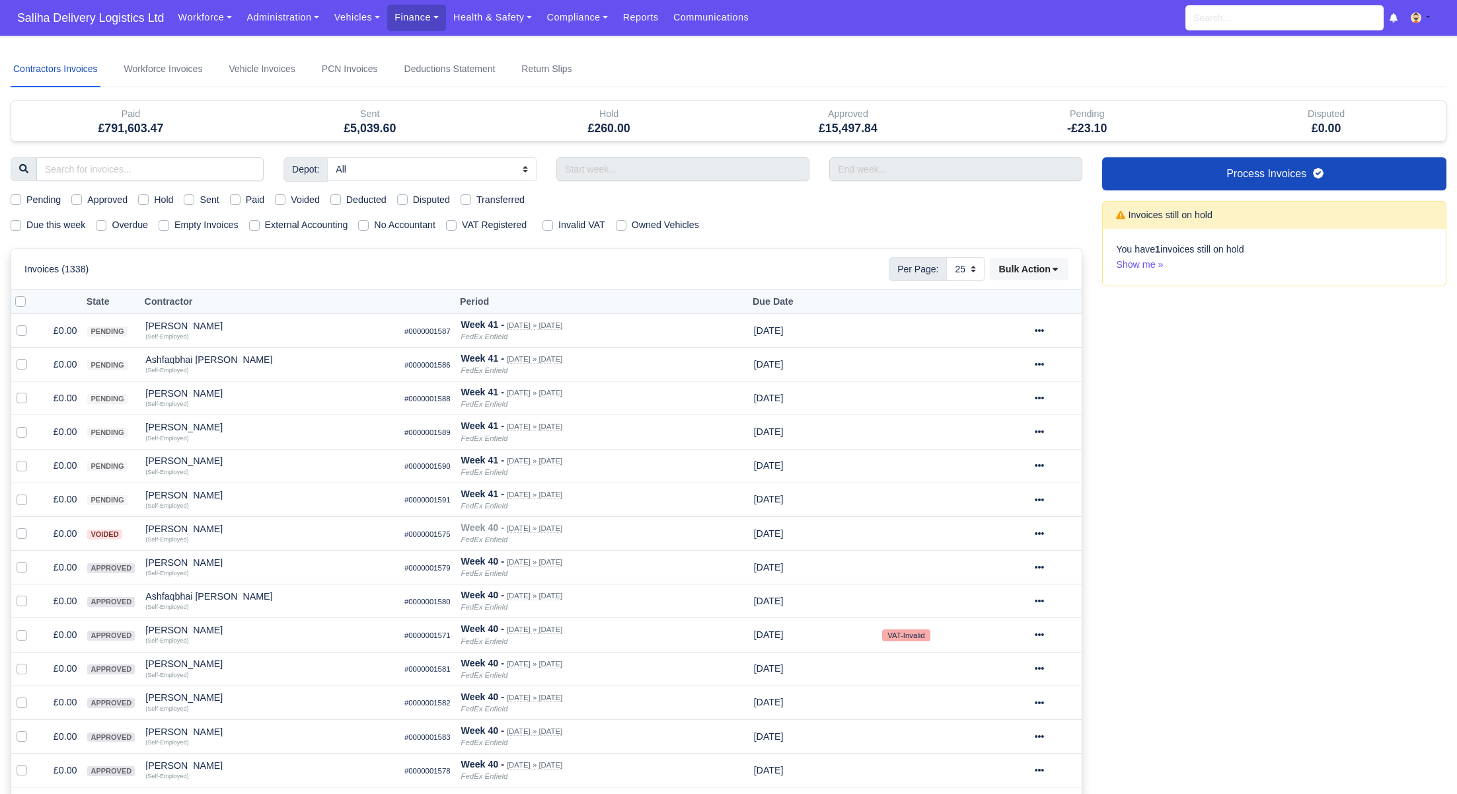
select select "25"
click at [26, 201] on label "Pending" at bounding box center [43, 199] width 34 height 15
click at [14, 201] on input "Pending" at bounding box center [16, 197] width 11 height 11
checkbox input "true"
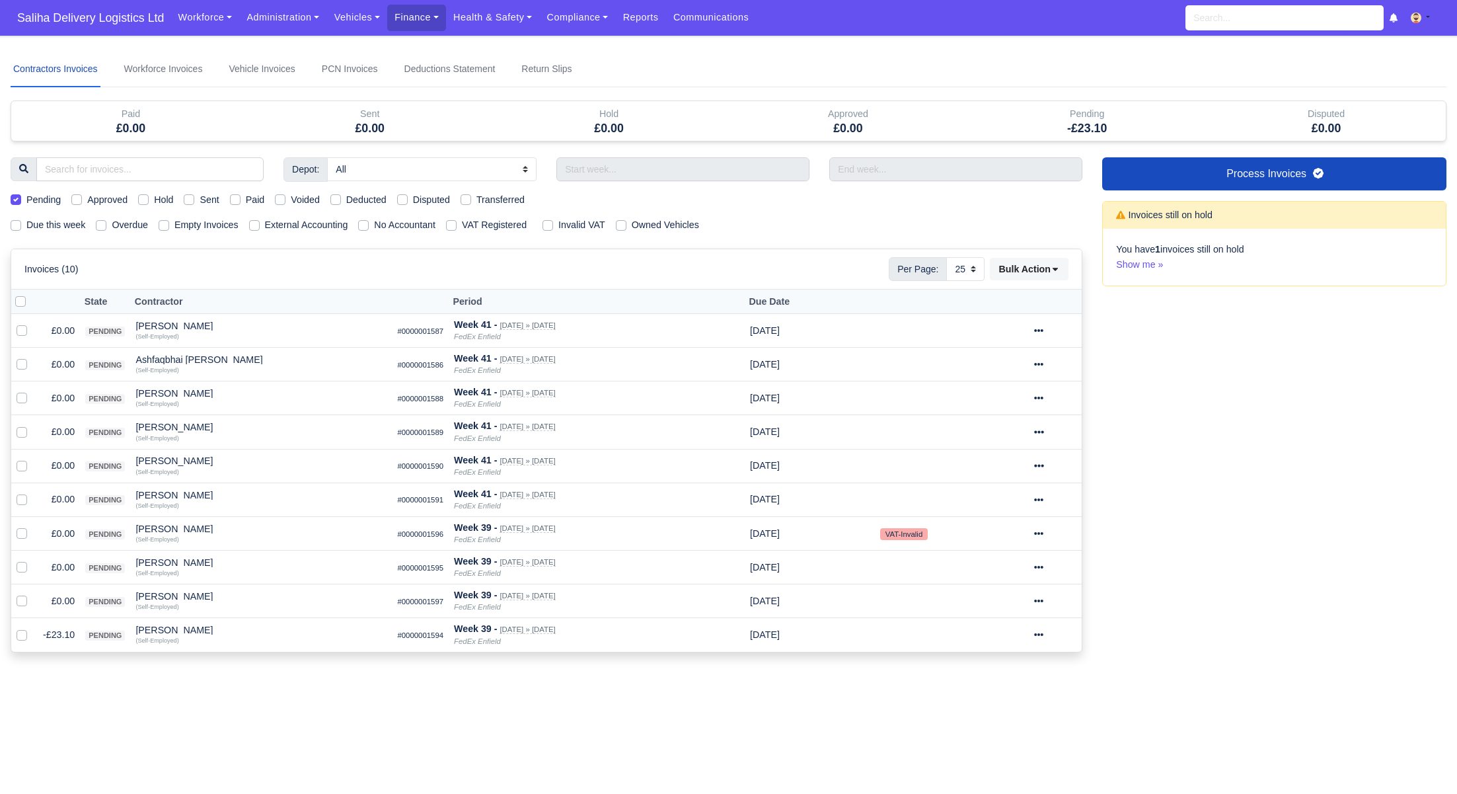
click at [31, 294] on label at bounding box center [31, 294] width 0 height 0
click at [19, 296] on input "checkbox" at bounding box center [20, 299] width 11 height 11
checkbox input "true"
click at [1060, 268] on icon at bounding box center [1055, 268] width 9 height 9
click at [1010, 324] on div "Approve" at bounding box center [1011, 333] width 118 height 20
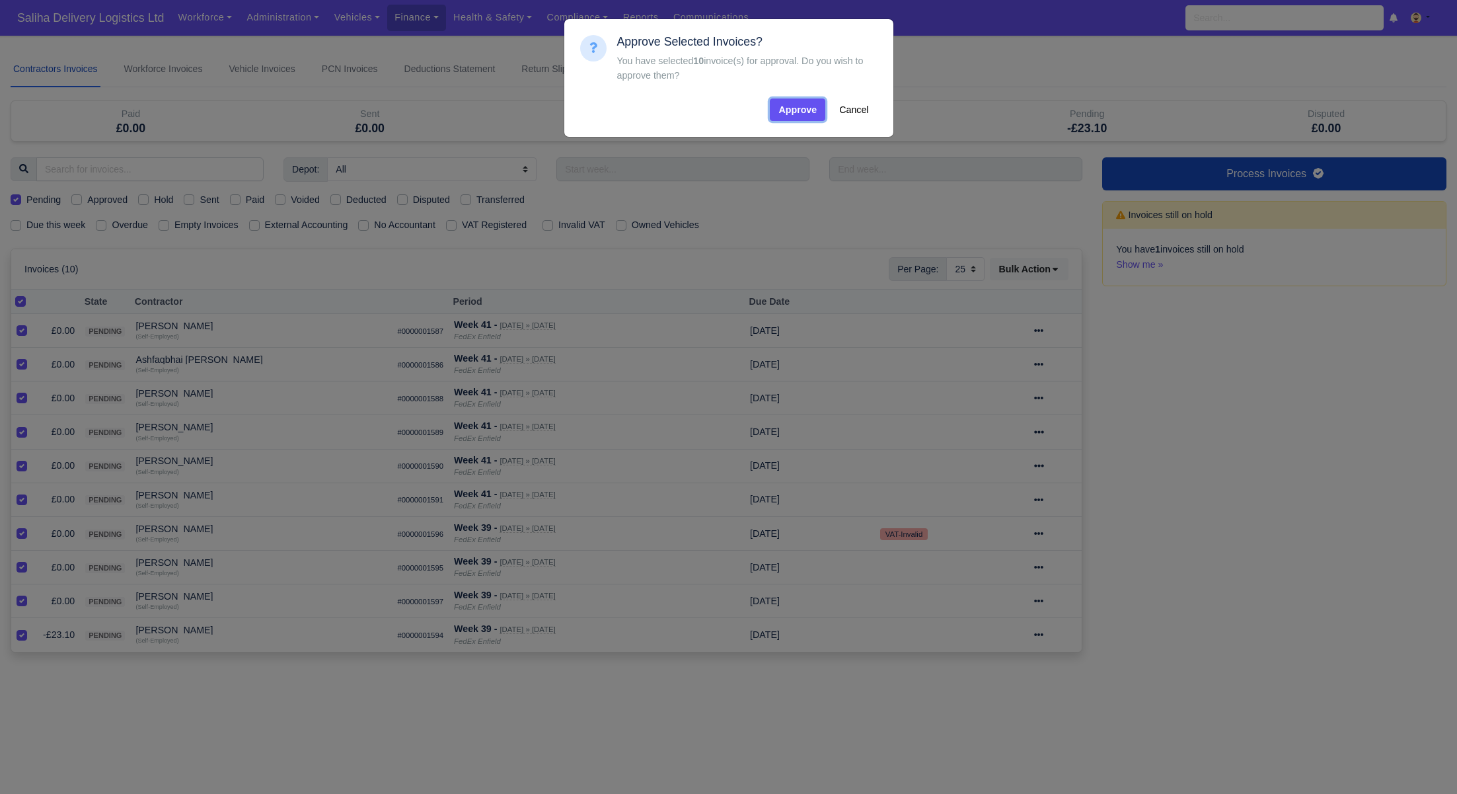
click at [799, 111] on button "Approve" at bounding box center [798, 109] width 56 height 22
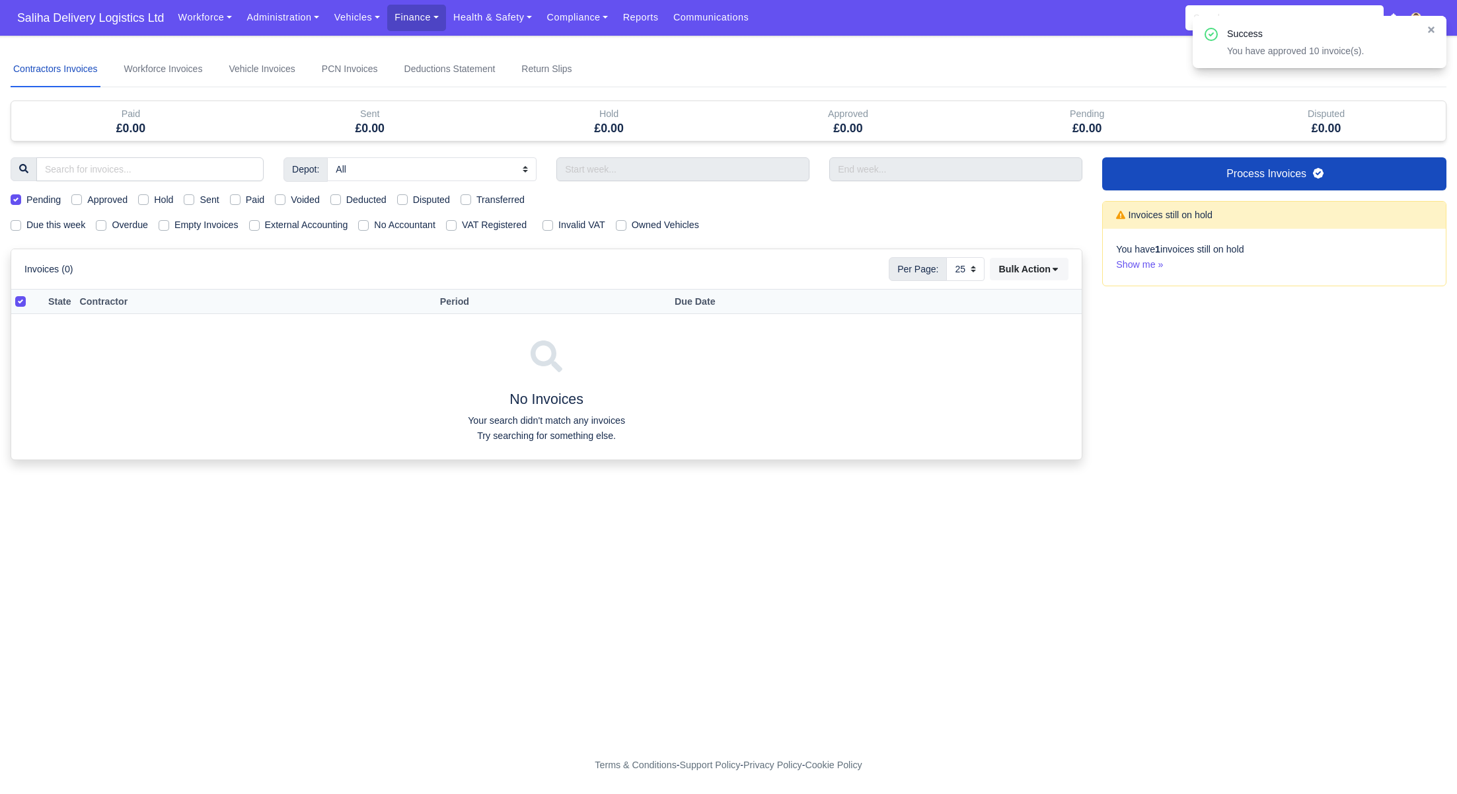
click at [26, 196] on label "Pending" at bounding box center [43, 199] width 34 height 15
click at [13, 196] on input "Pending" at bounding box center [16, 197] width 11 height 11
checkbox input "false"
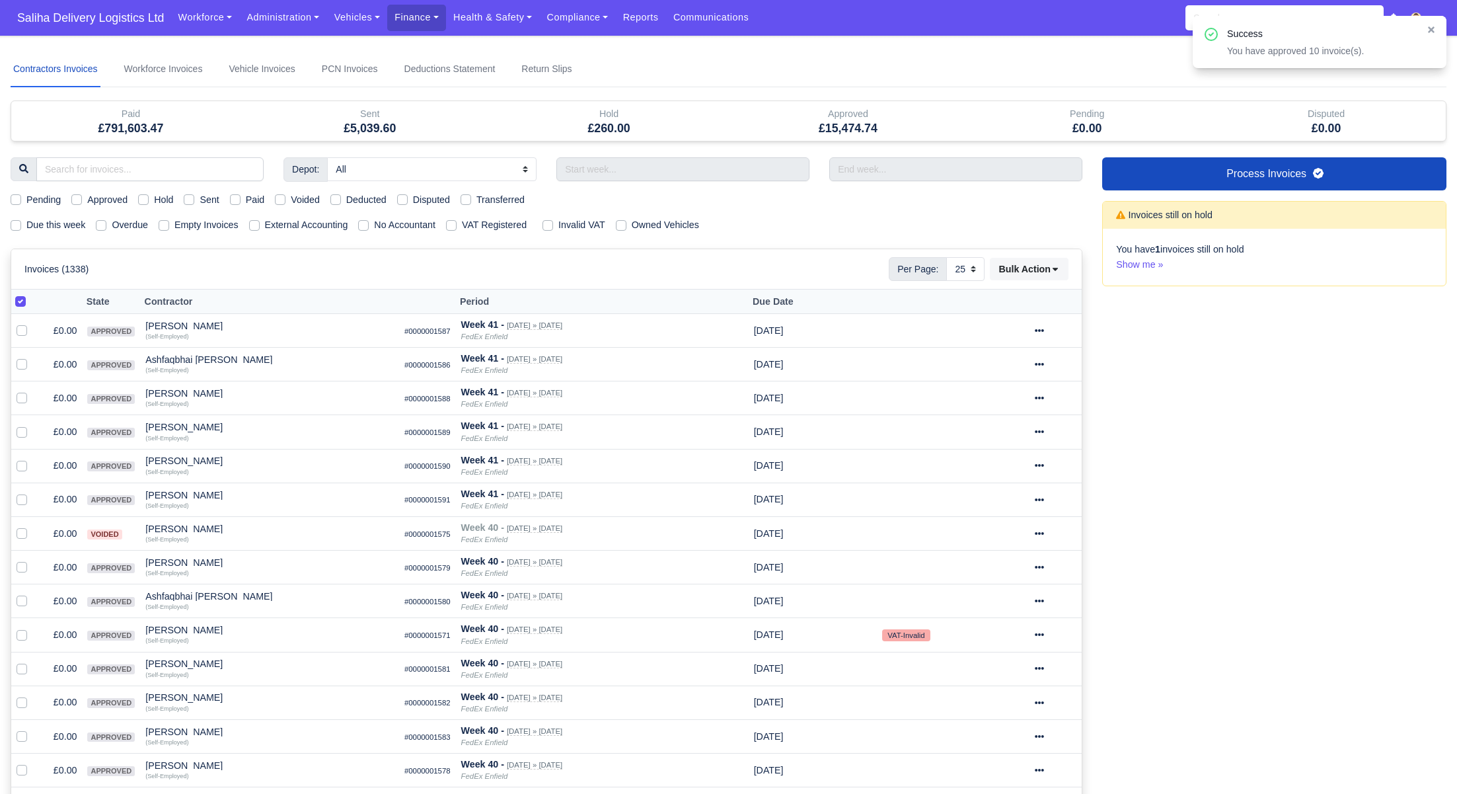
click at [26, 224] on label "Due this week" at bounding box center [55, 224] width 59 height 15
click at [18, 224] on input "Due this week" at bounding box center [16, 222] width 11 height 11
checkbox input "true"
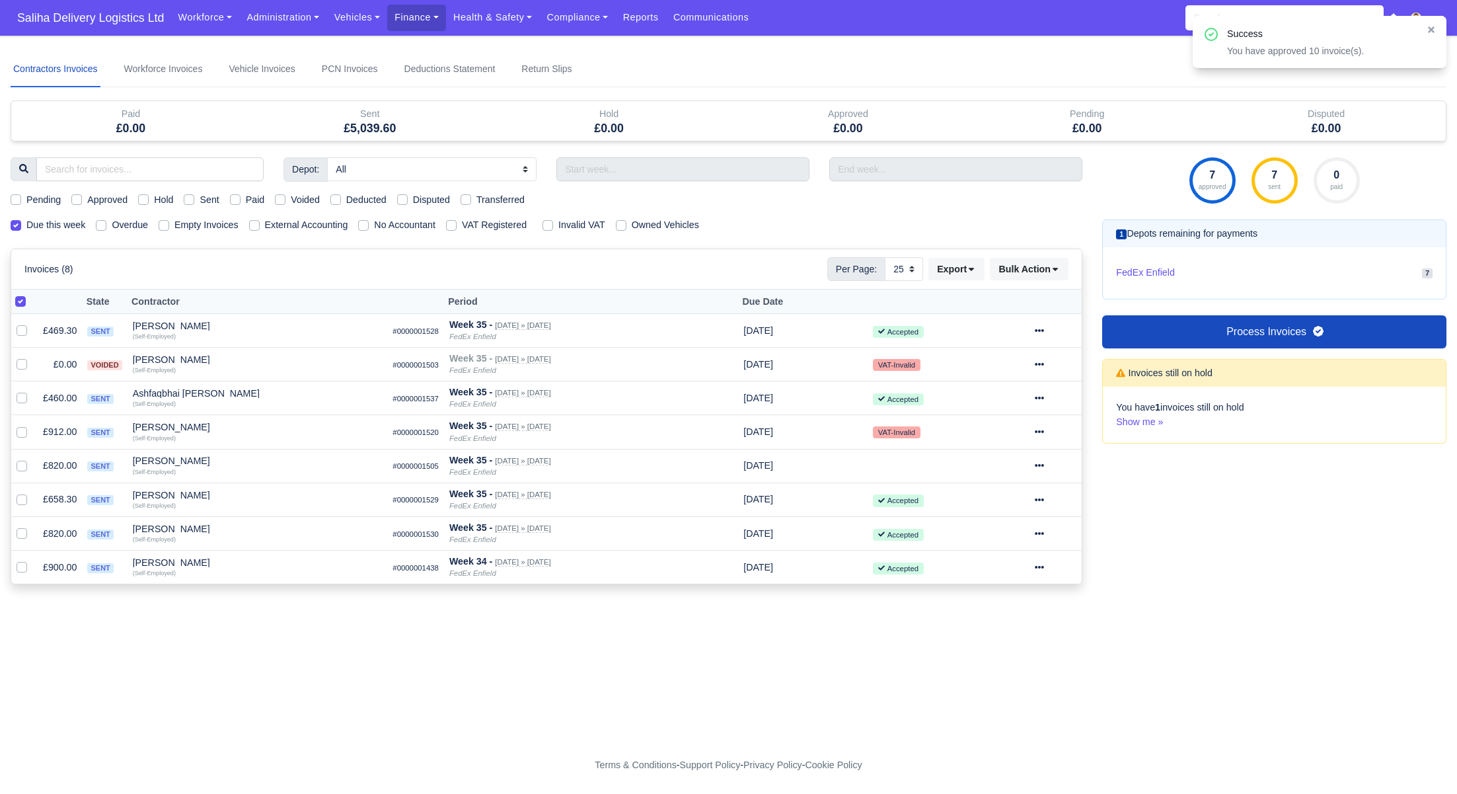
click at [200, 199] on label "Sent" at bounding box center [209, 199] width 19 height 15
click at [192, 199] on input "Sent" at bounding box center [189, 197] width 11 height 11
checkbox input "true"
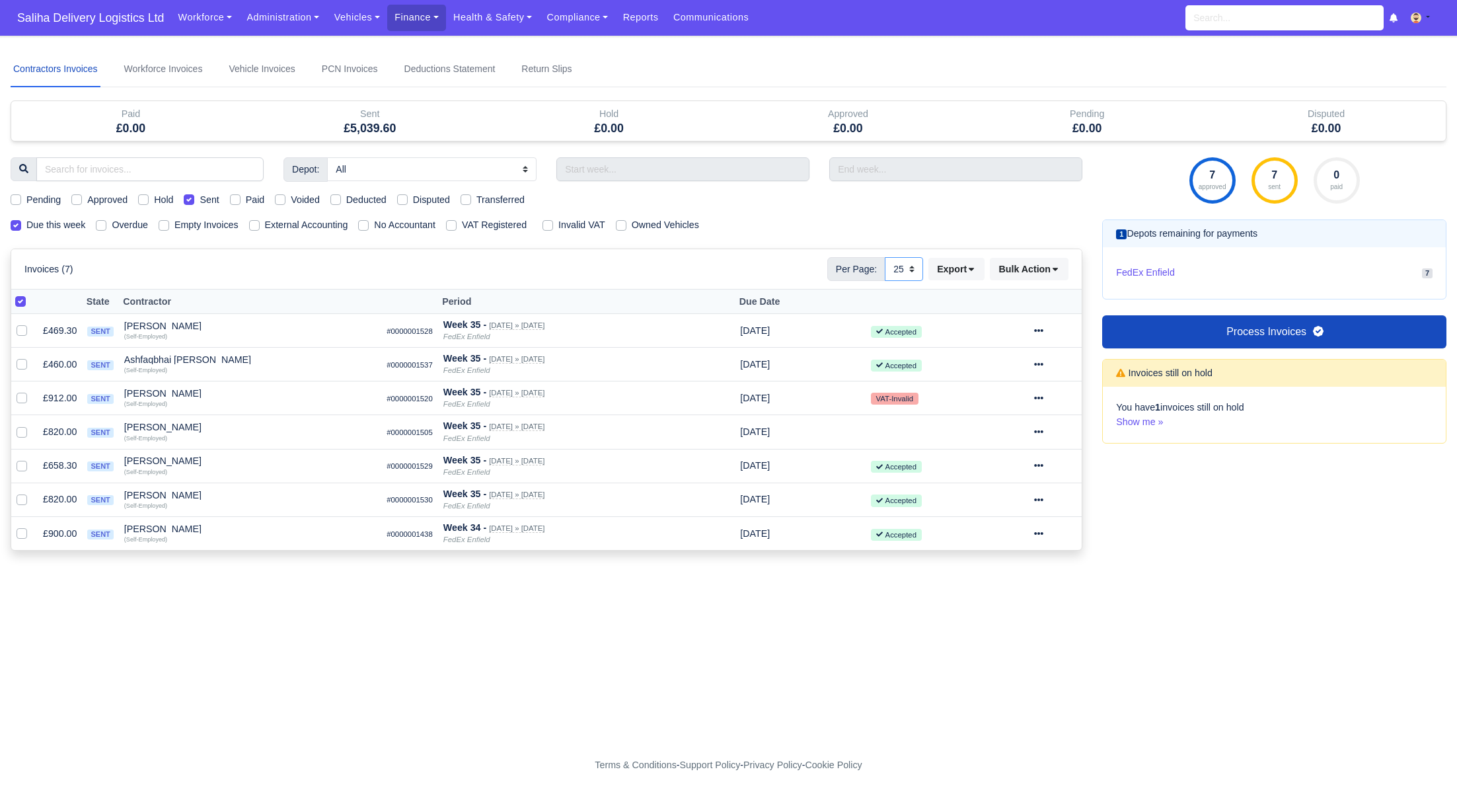
click at [908, 266] on select "10 25 50" at bounding box center [904, 269] width 38 height 24
select select "50"
click at [885, 257] on select "10 25 50" at bounding box center [904, 269] width 38 height 24
click at [44, 11] on span "Saliha Delivery Logistics Ltd" at bounding box center [91, 18] width 160 height 26
